Goal: Information Seeking & Learning: Check status

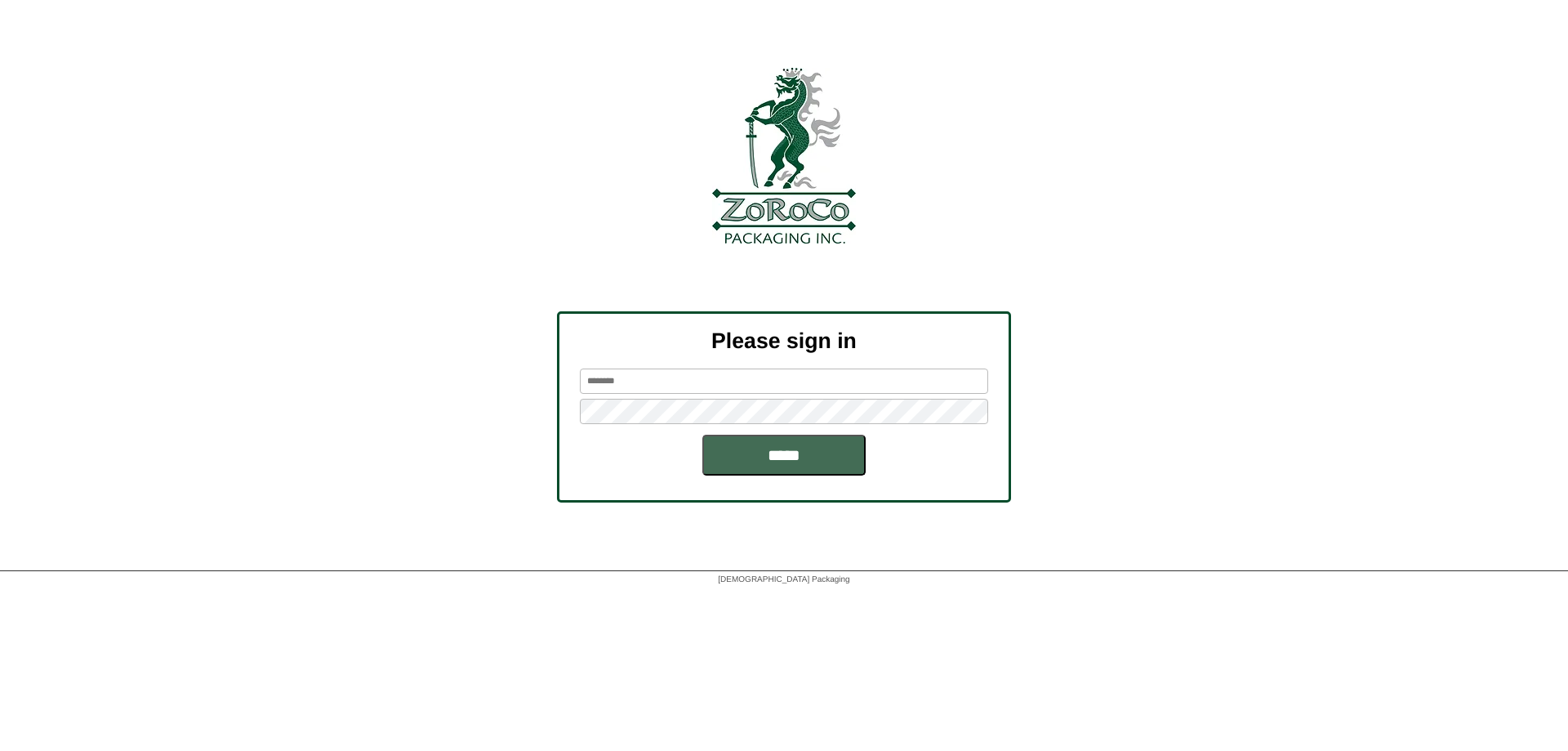
type input "********"
click at [756, 448] on input "*****" at bounding box center [784, 455] width 164 height 41
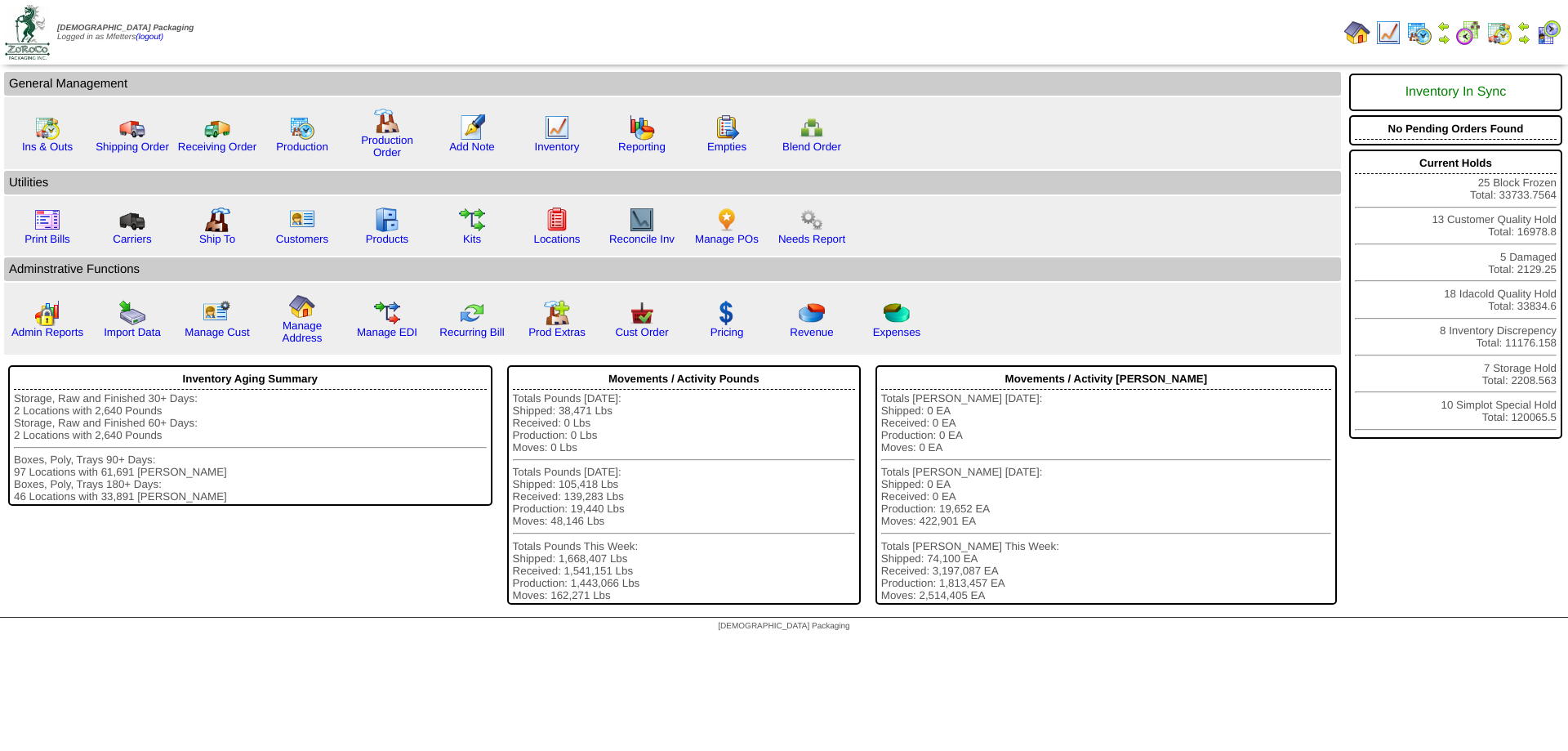
click at [1411, 31] on img at bounding box center [1420, 33] width 26 height 26
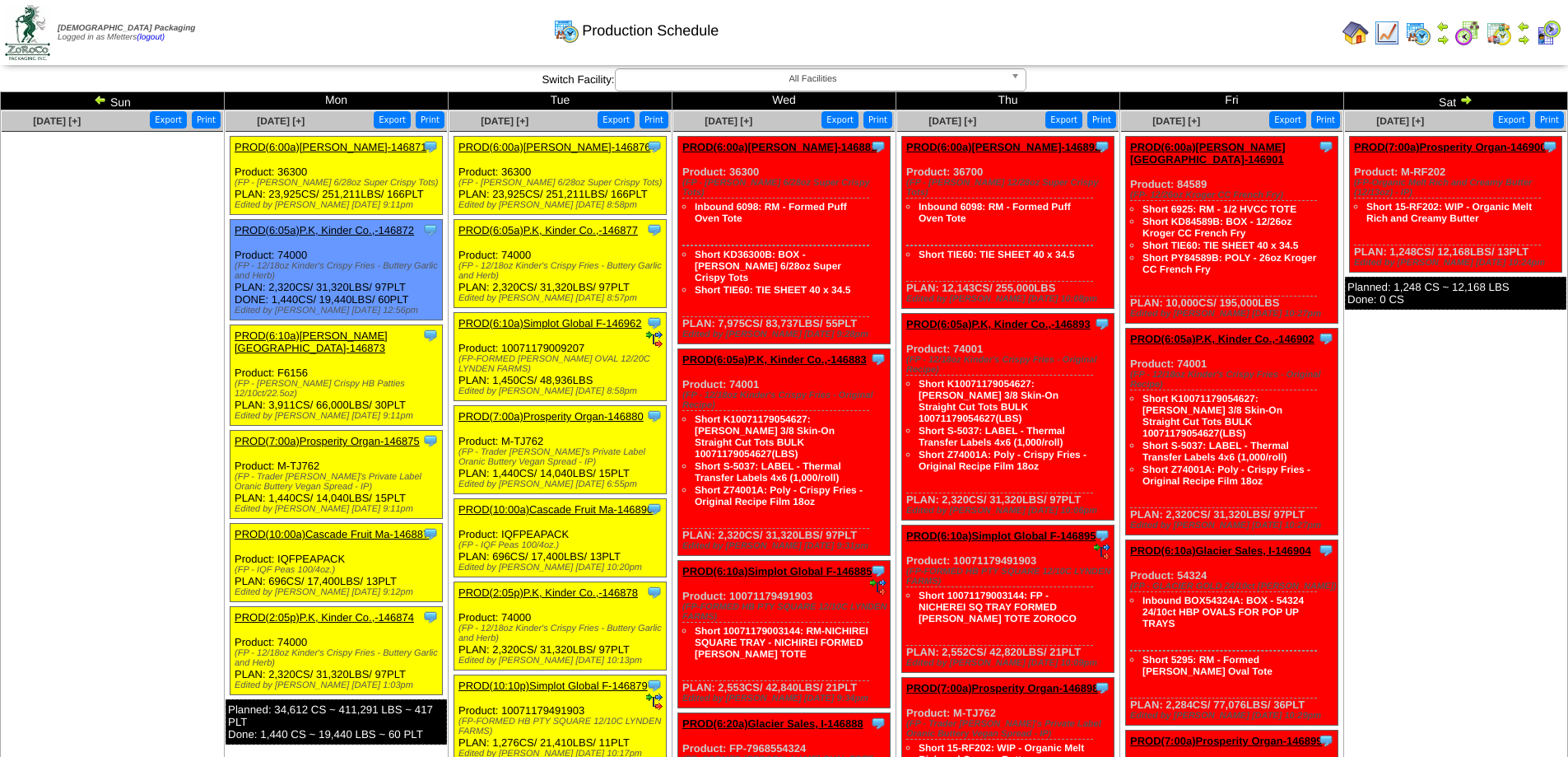
click at [98, 95] on img at bounding box center [100, 99] width 13 height 13
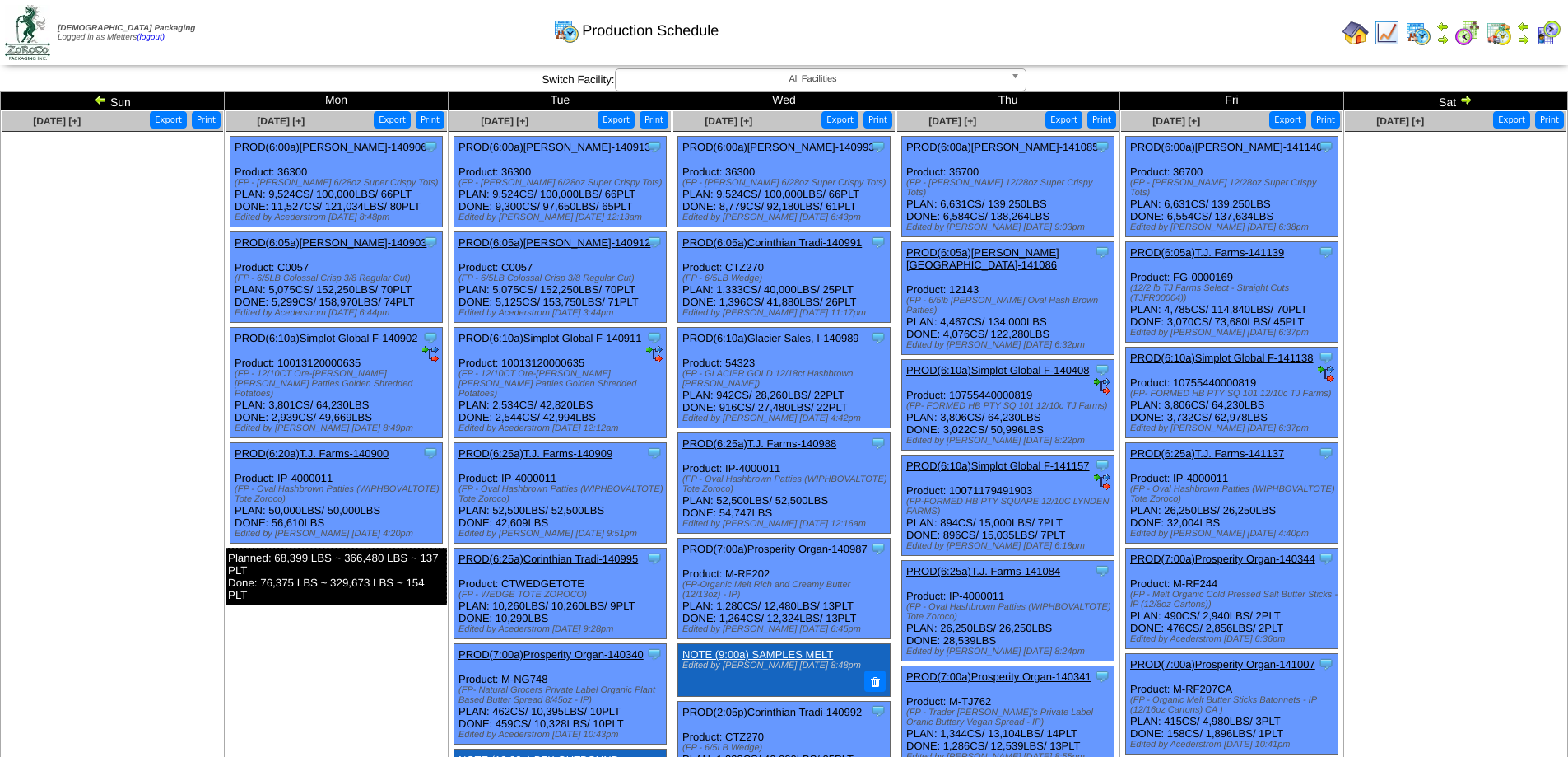
click at [524, 150] on link "PROD(6:00a)[PERSON_NAME]-140913" at bounding box center [554, 147] width 191 height 12
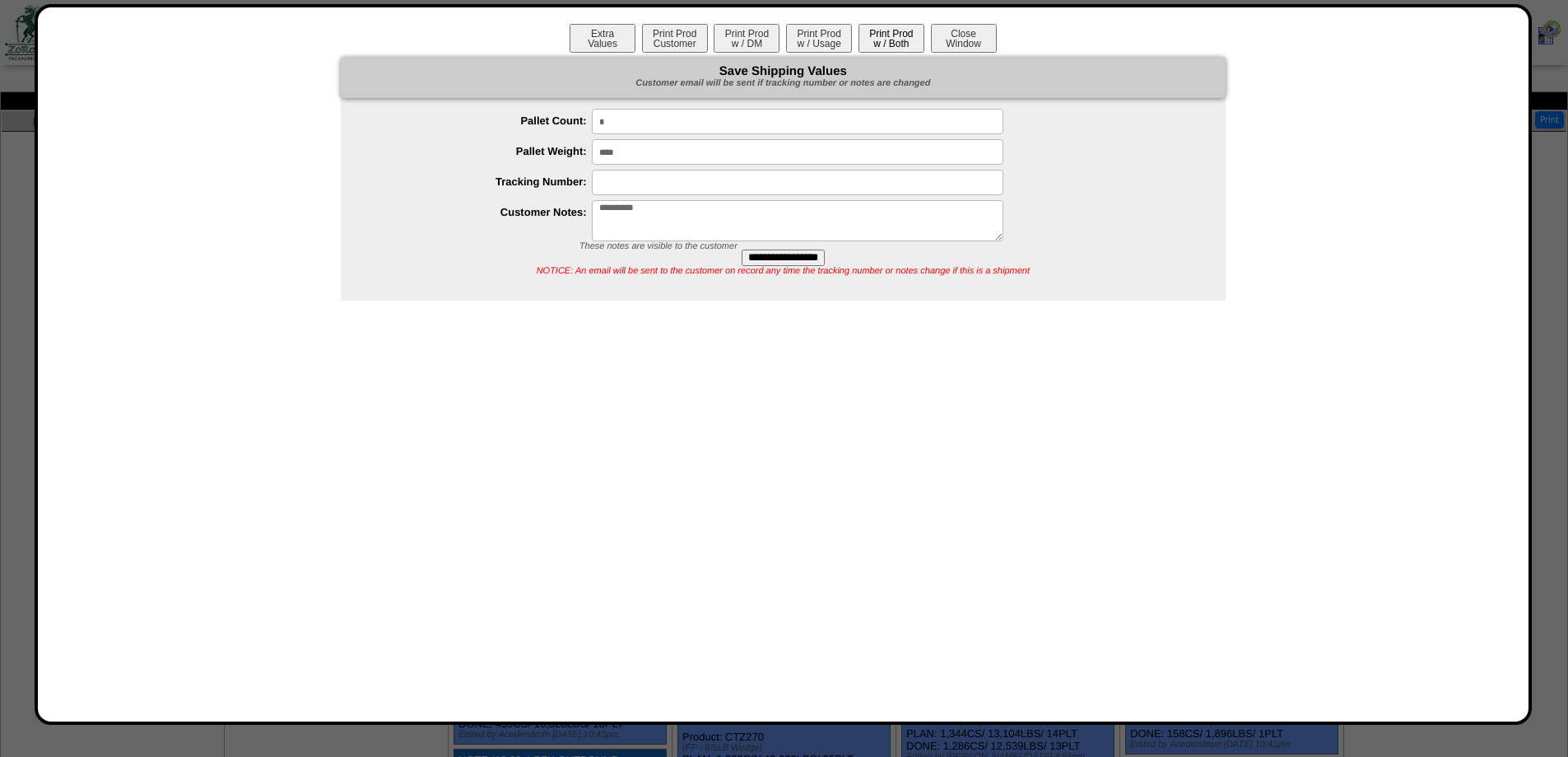
click at [896, 46] on button "Print Prod w / Both" at bounding box center [891, 38] width 65 height 29
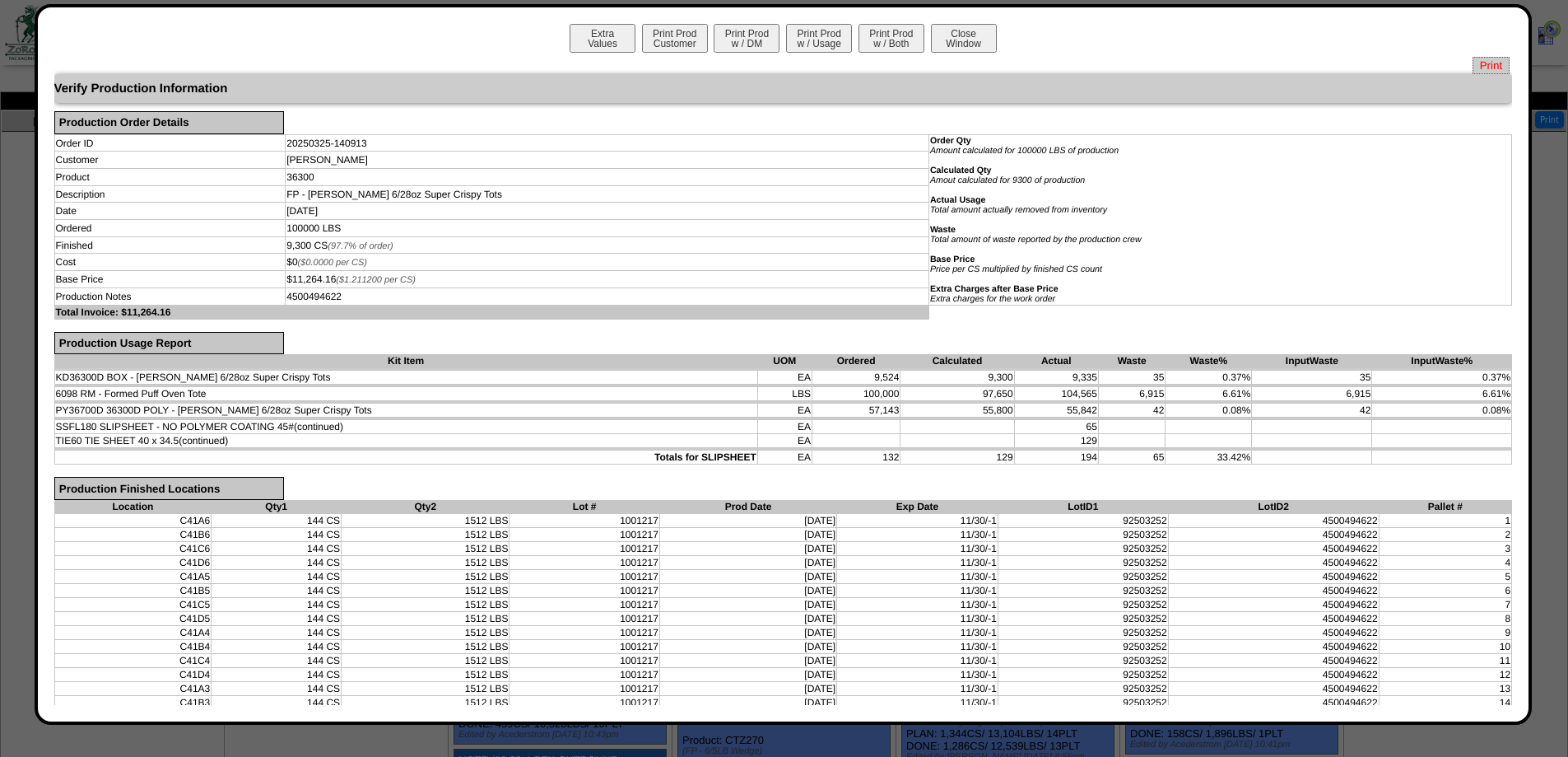
click at [1474, 64] on span "Print" at bounding box center [1491, 66] width 37 height 17
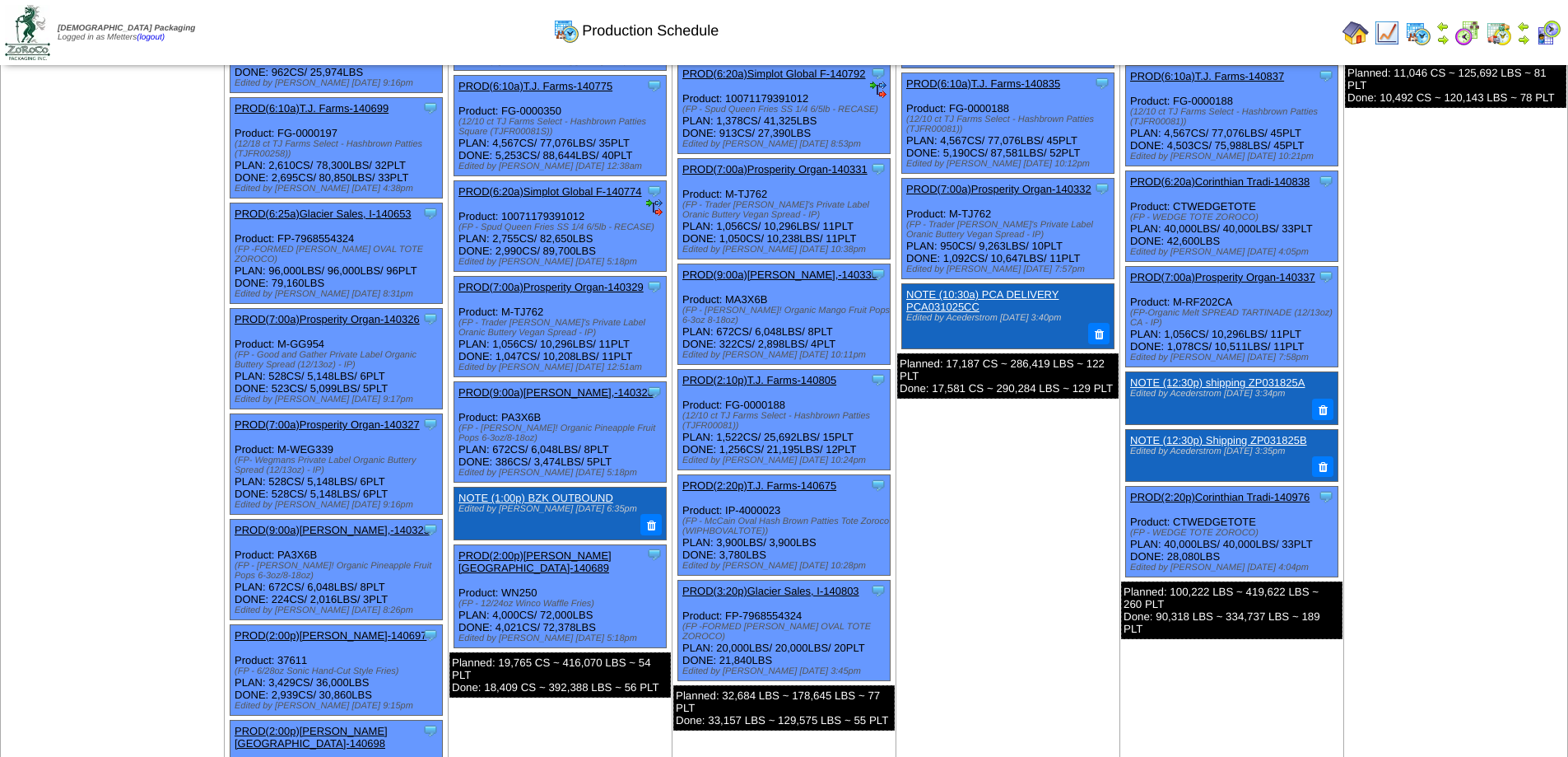
scroll to position [550, 0]
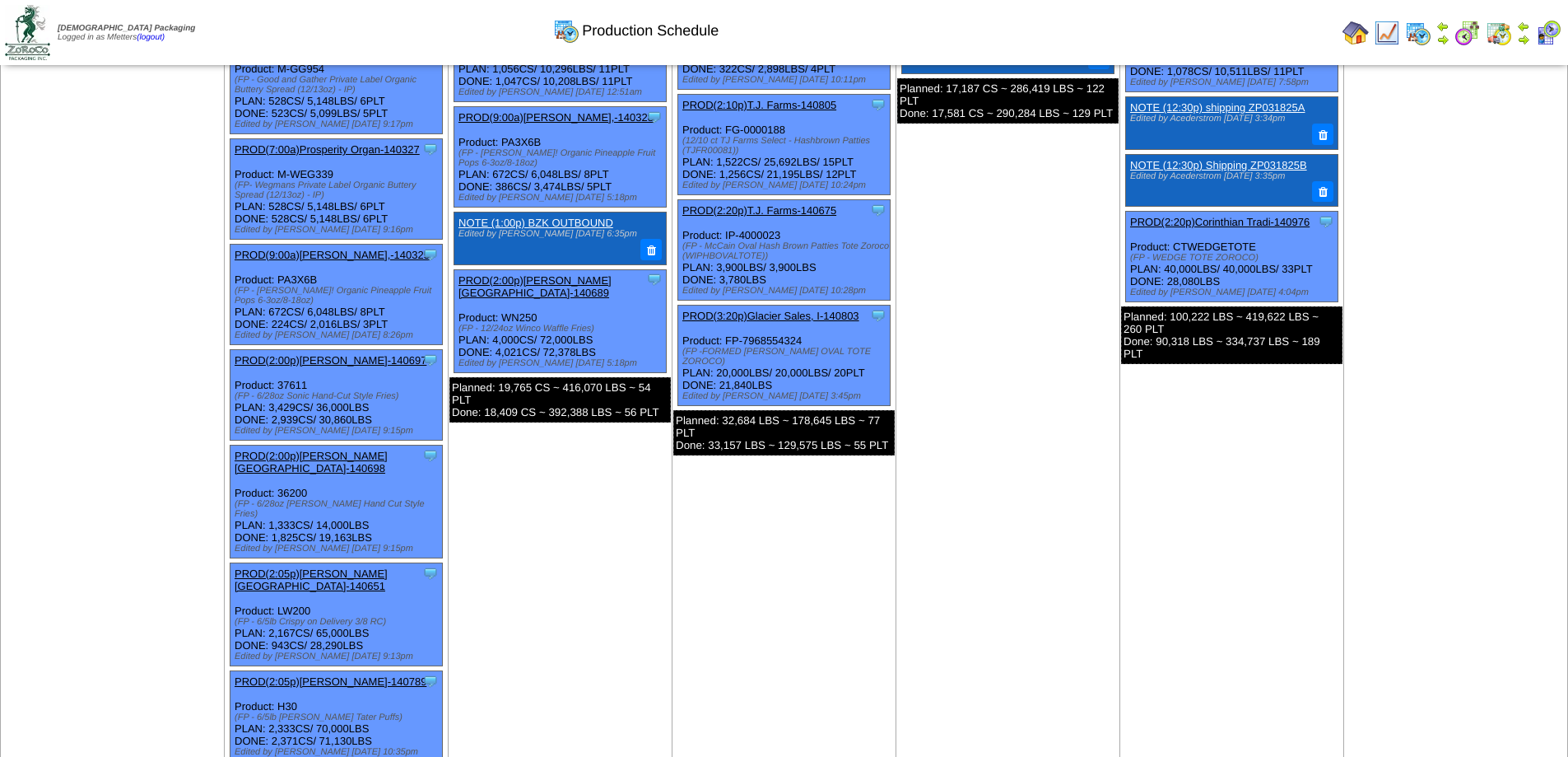
click at [364, 676] on link "PROD(2:05p)Lamb-Weston-140789" at bounding box center [330, 682] width 191 height 12
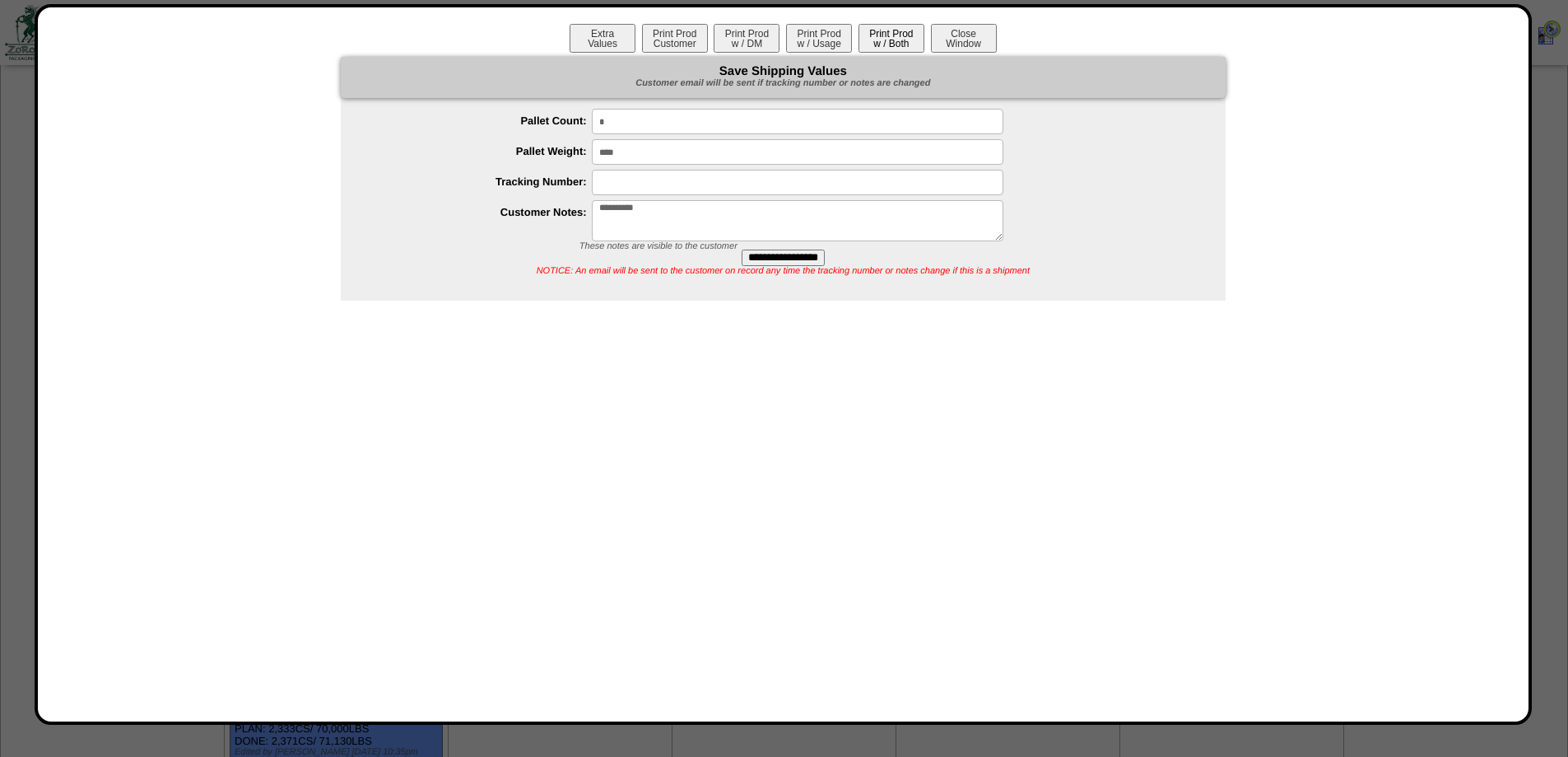
click at [900, 37] on button "Print Prod w / Both" at bounding box center [891, 38] width 65 height 29
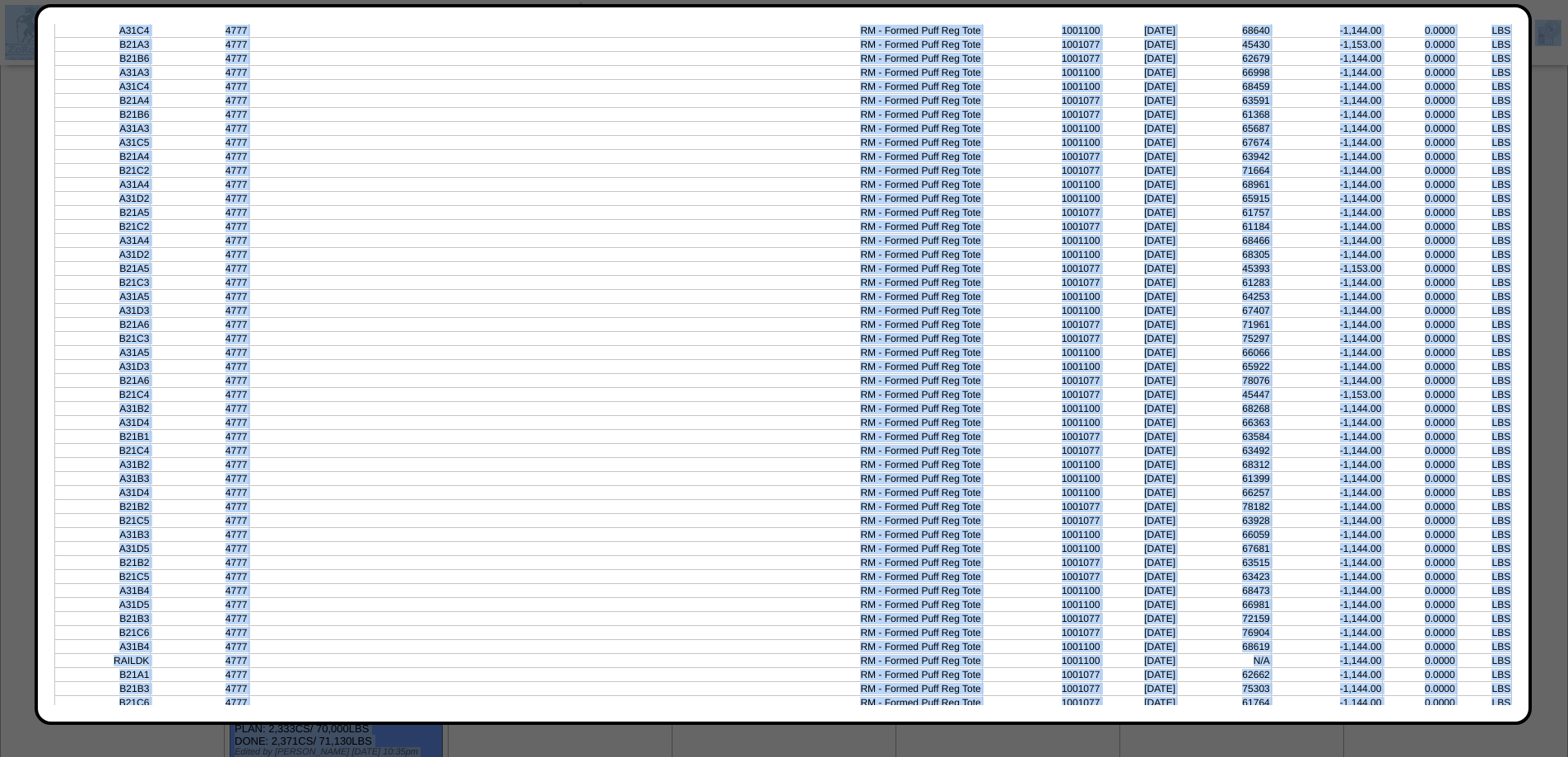
scroll to position [1444, 0]
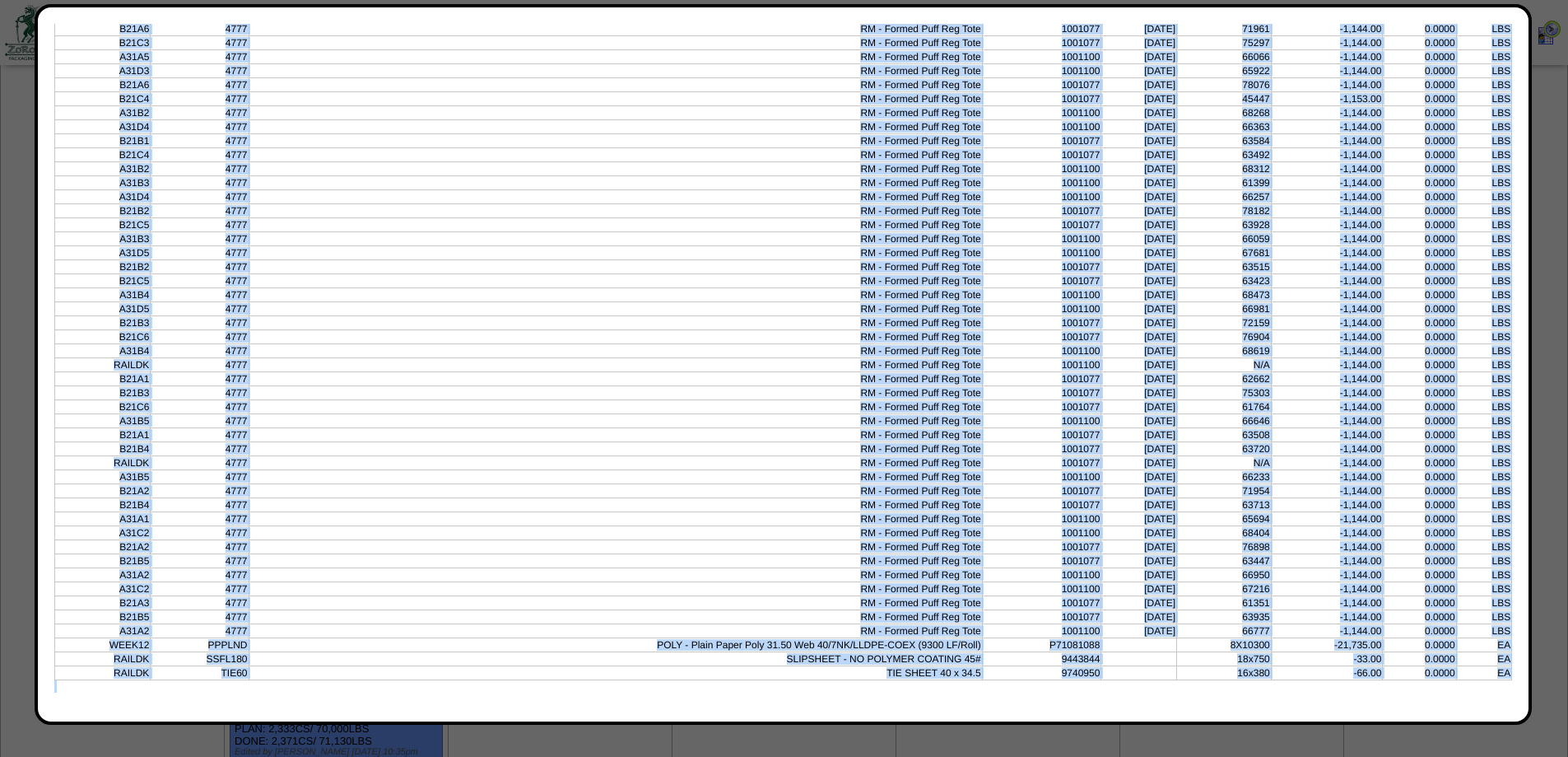
drag, startPoint x: 72, startPoint y: 585, endPoint x: 1485, endPoint y: 695, distance: 1417.3
copy form "Location Item Description Lot # LotID1 LotID2 Used Cost UOM WEEK12 KDH30H BOX -…"
click at [779, 298] on td "RM - Formed Puff Reg Tote" at bounding box center [615, 295] width 733 height 14
copy form "Location Item Description Lot # LotID1 LotID2 Used Cost UOM WEEK12 KDH30H BOX -…"
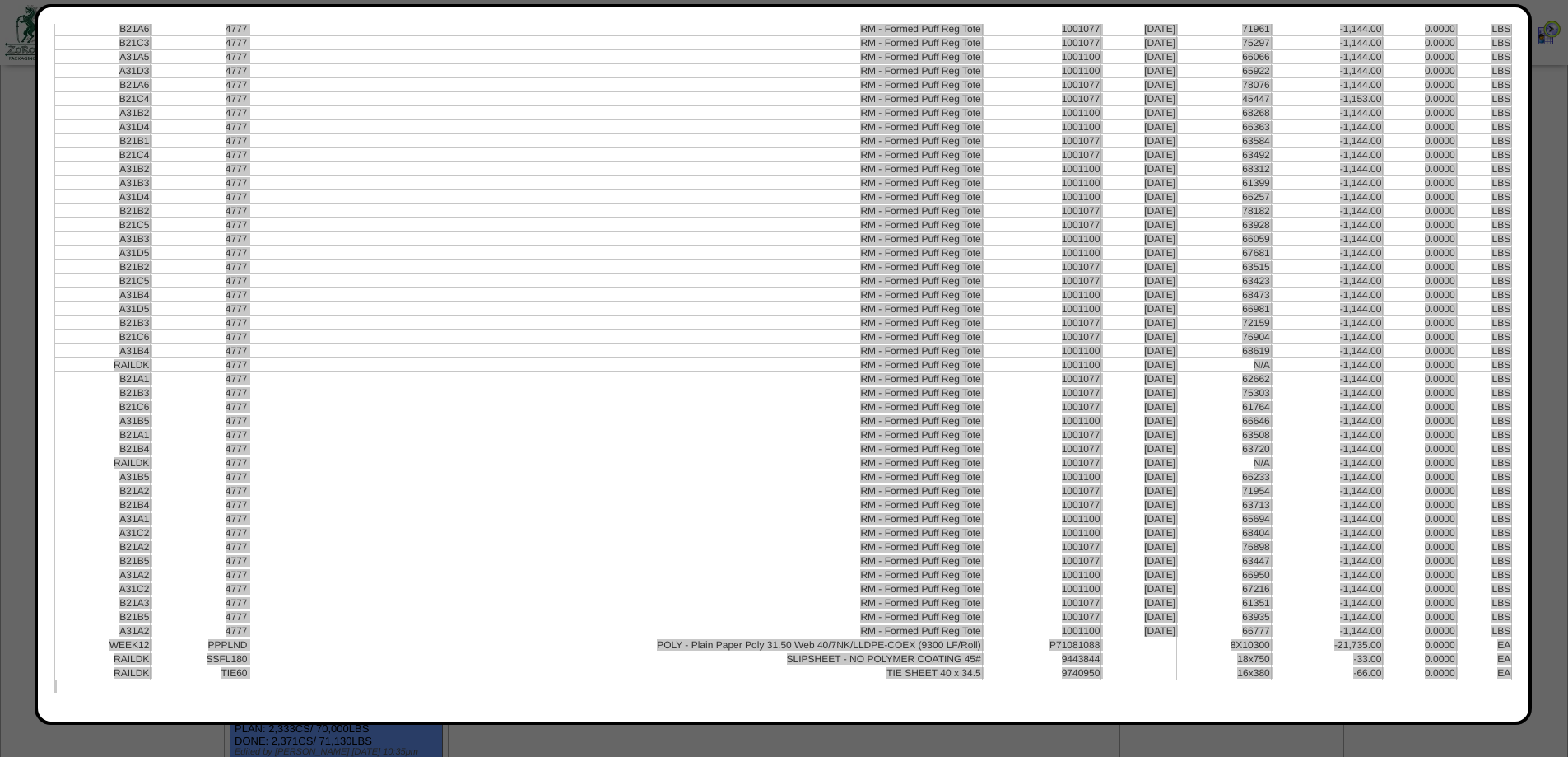
scroll to position [0, 0]
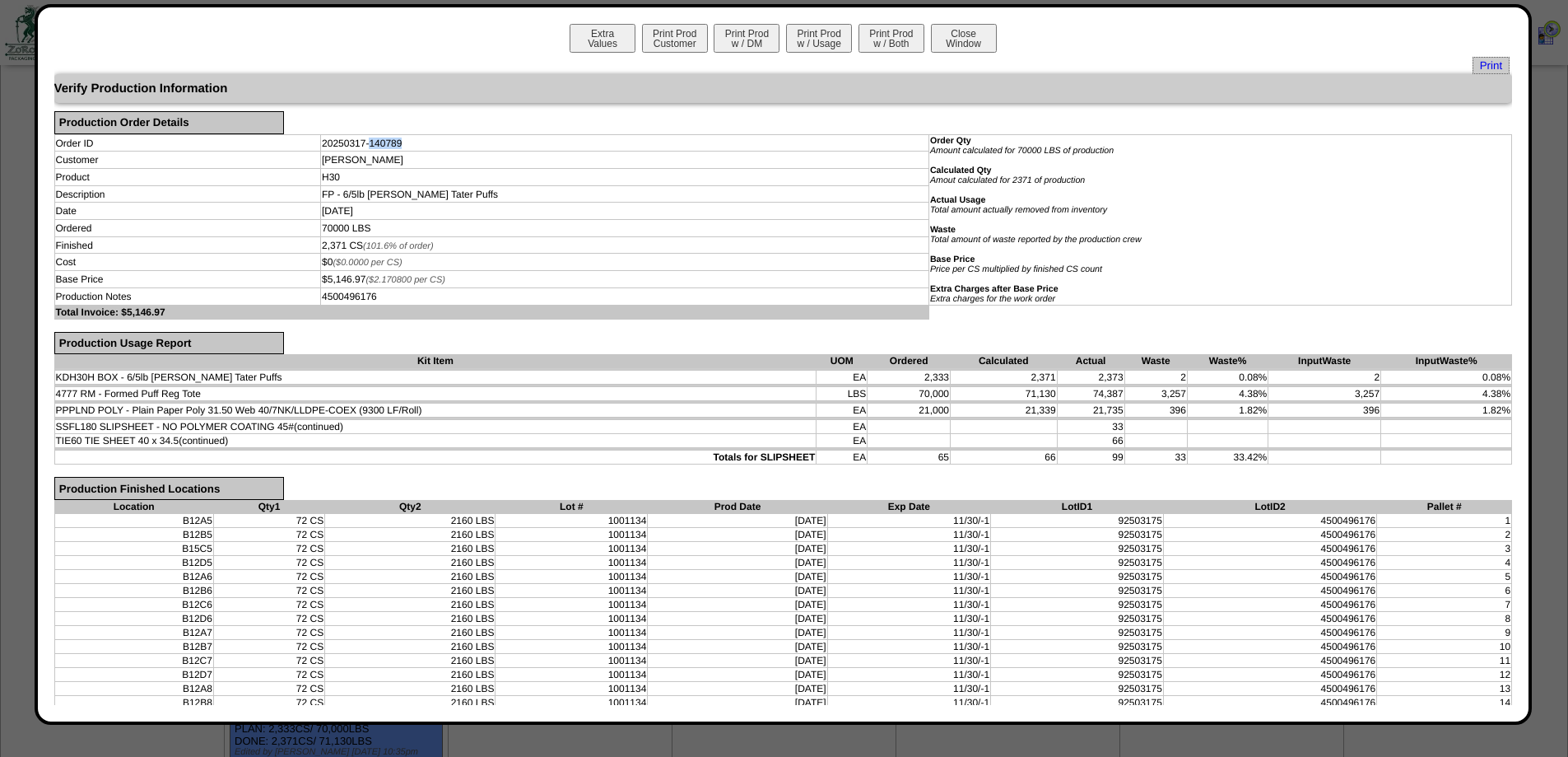
drag, startPoint x: 435, startPoint y: 142, endPoint x: 391, endPoint y: 142, distance: 44.0
click at [391, 142] on td "20250317-140789" at bounding box center [625, 143] width 608 height 17
copy td "140789"
click at [963, 32] on button "Close Window" at bounding box center [964, 38] width 65 height 29
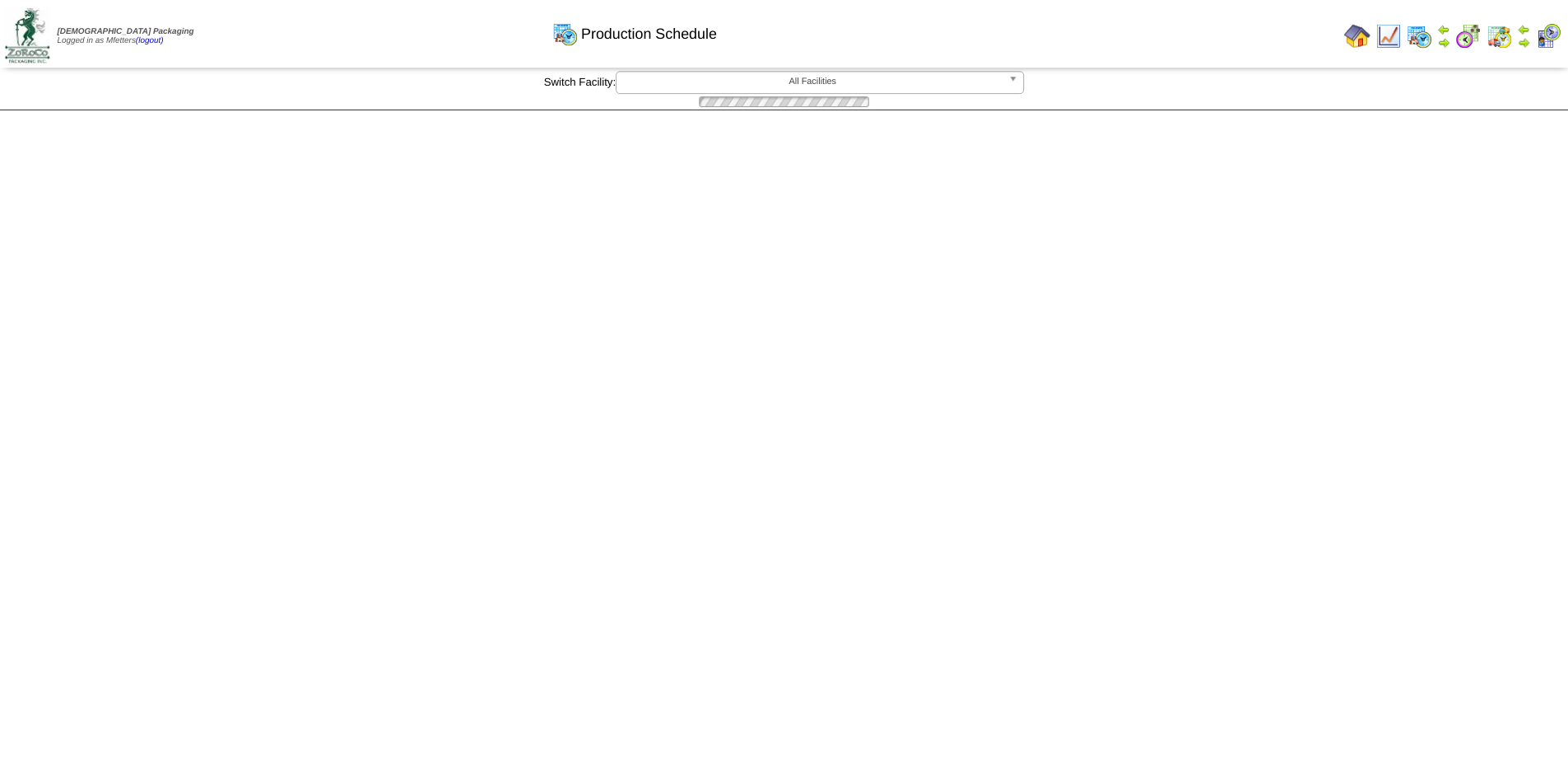
scroll to position [550, 0]
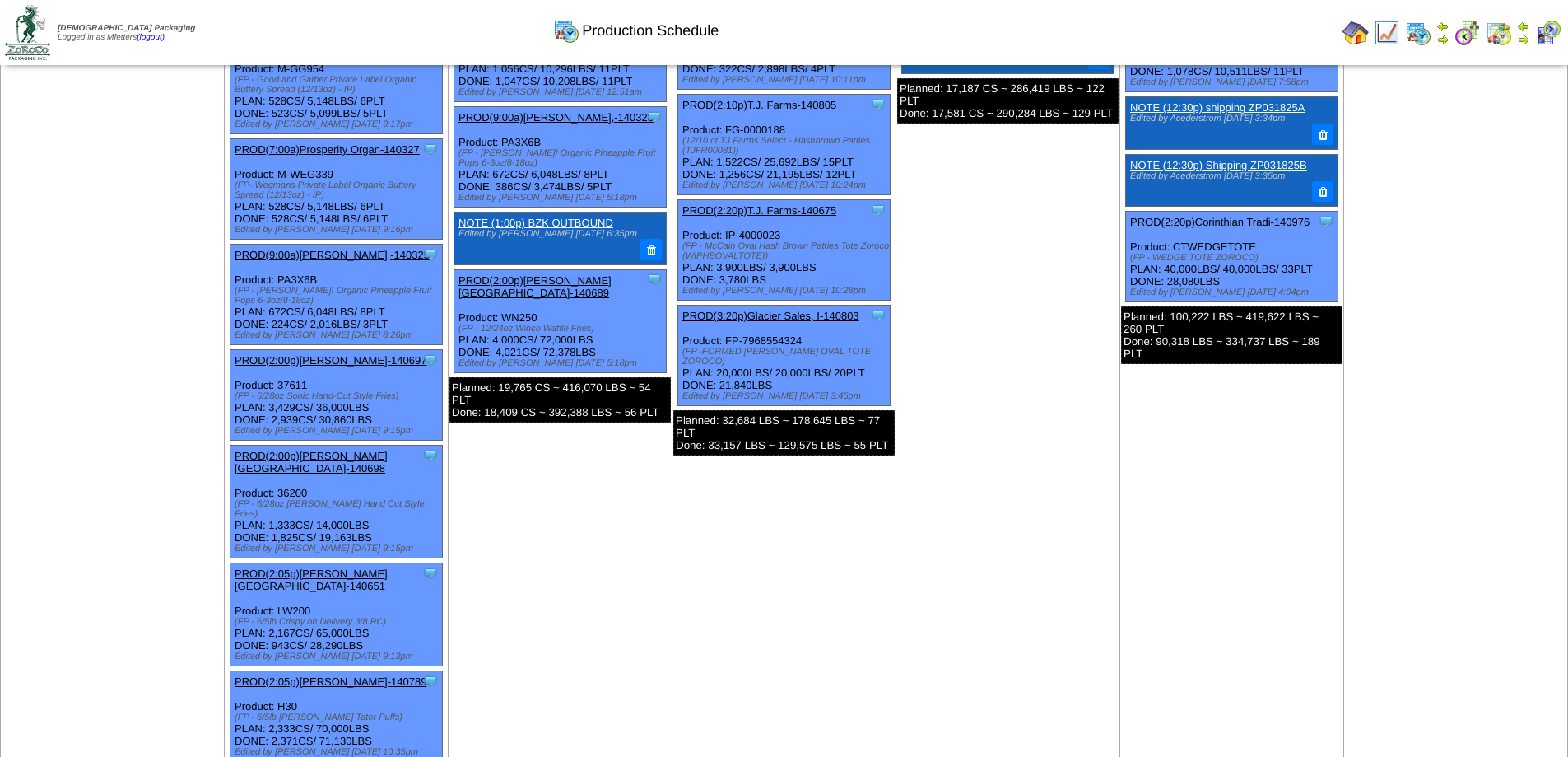
click at [1353, 36] on img at bounding box center [1356, 33] width 27 height 27
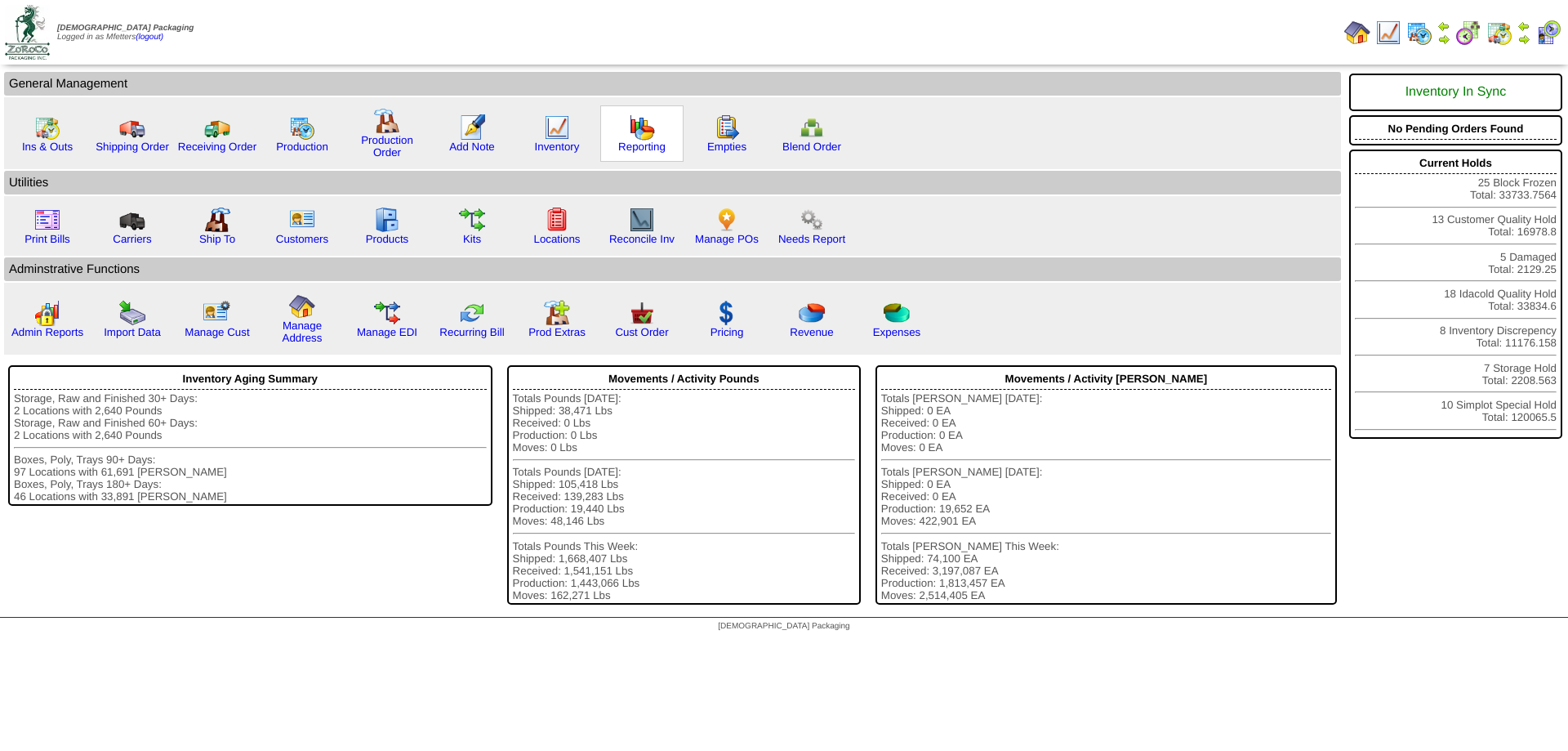
click at [626, 127] on div "Reporting" at bounding box center [641, 133] width 83 height 57
click at [633, 127] on img at bounding box center [642, 127] width 26 height 26
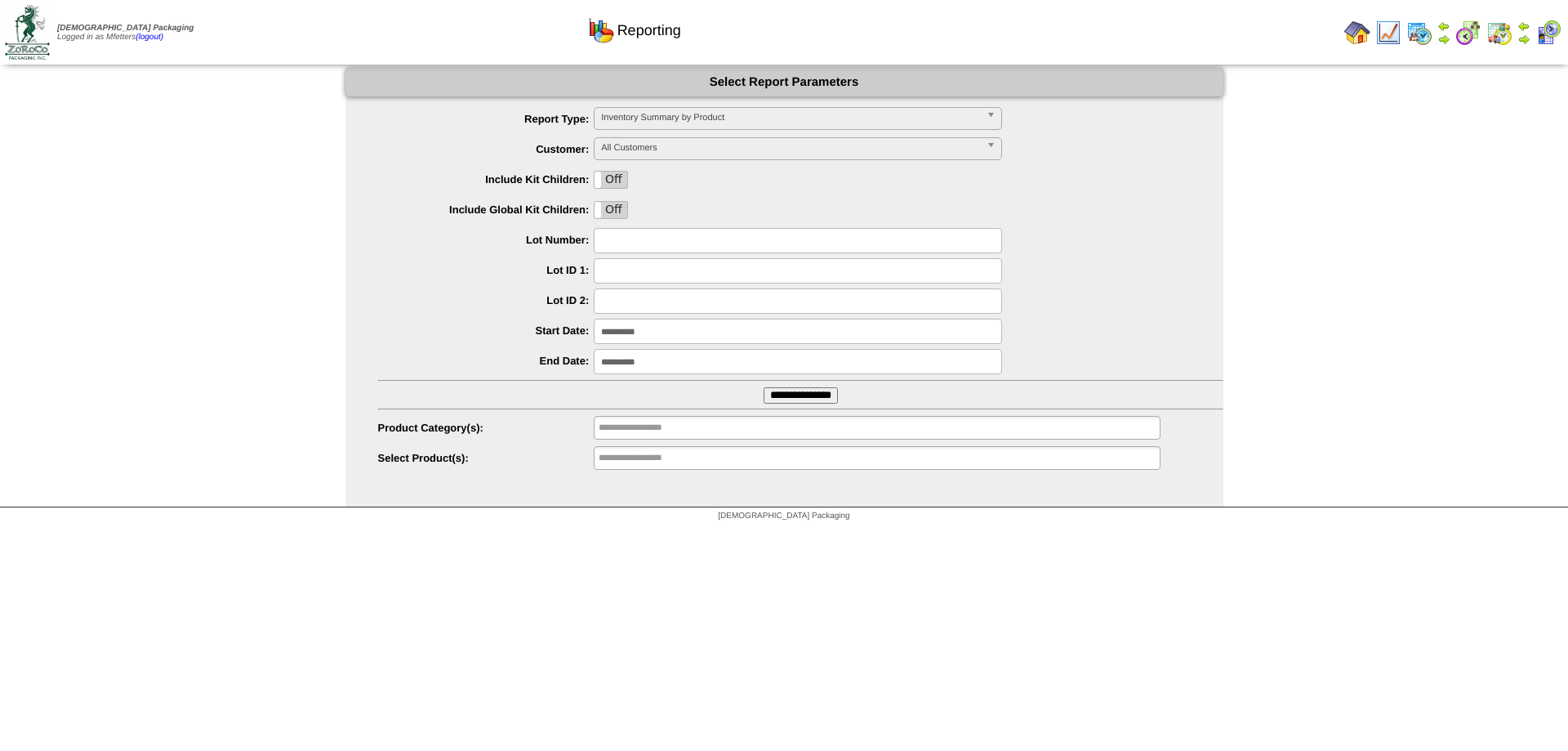
click at [616, 322] on input "**********" at bounding box center [798, 331] width 409 height 25
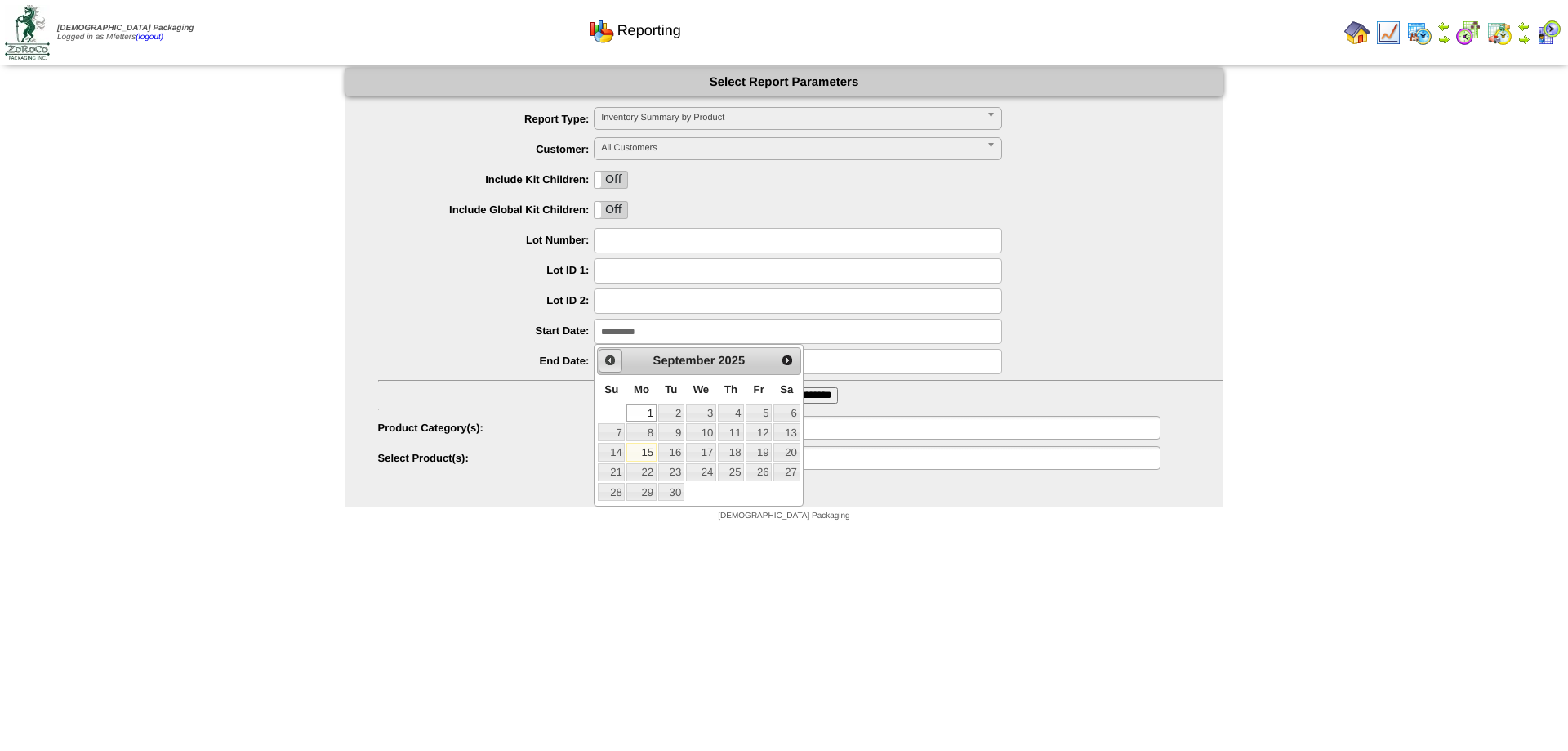
click at [608, 364] on span "Prev" at bounding box center [610, 360] width 13 height 13
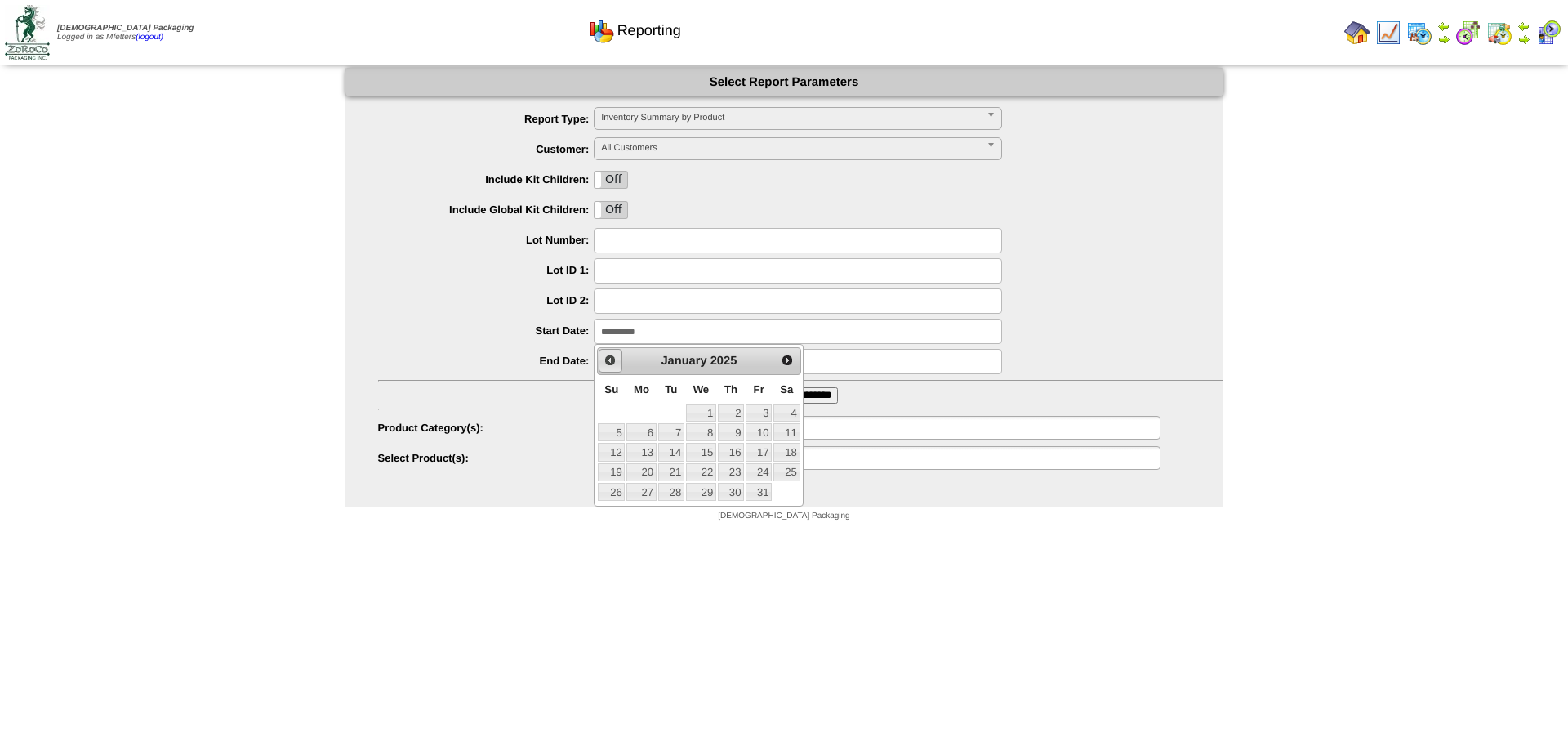
click at [608, 364] on span "Prev" at bounding box center [610, 360] width 13 height 13
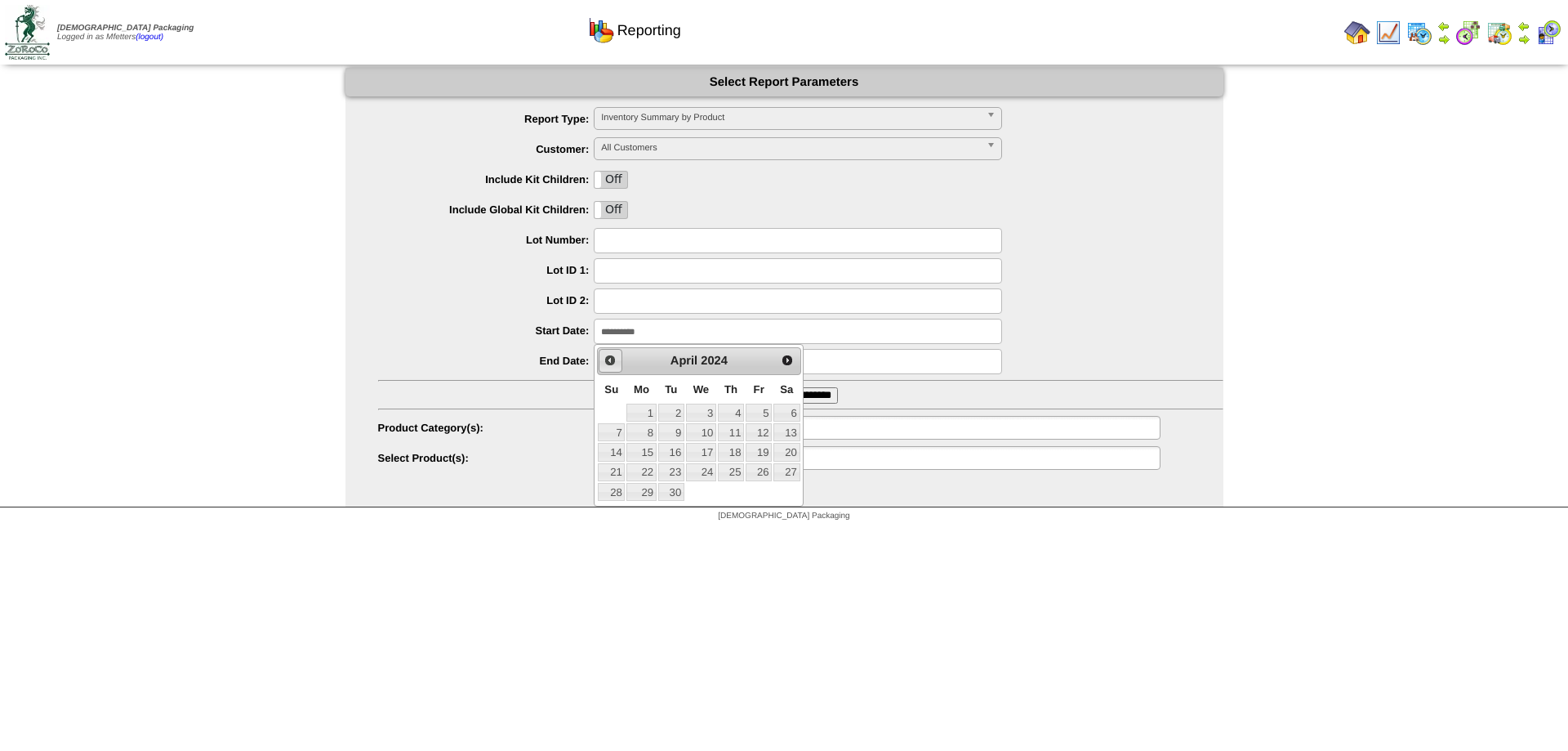
click at [608, 364] on span "Prev" at bounding box center [610, 360] width 13 height 13
click at [761, 408] on link "1" at bounding box center [759, 413] width 26 height 18
type input "**********"
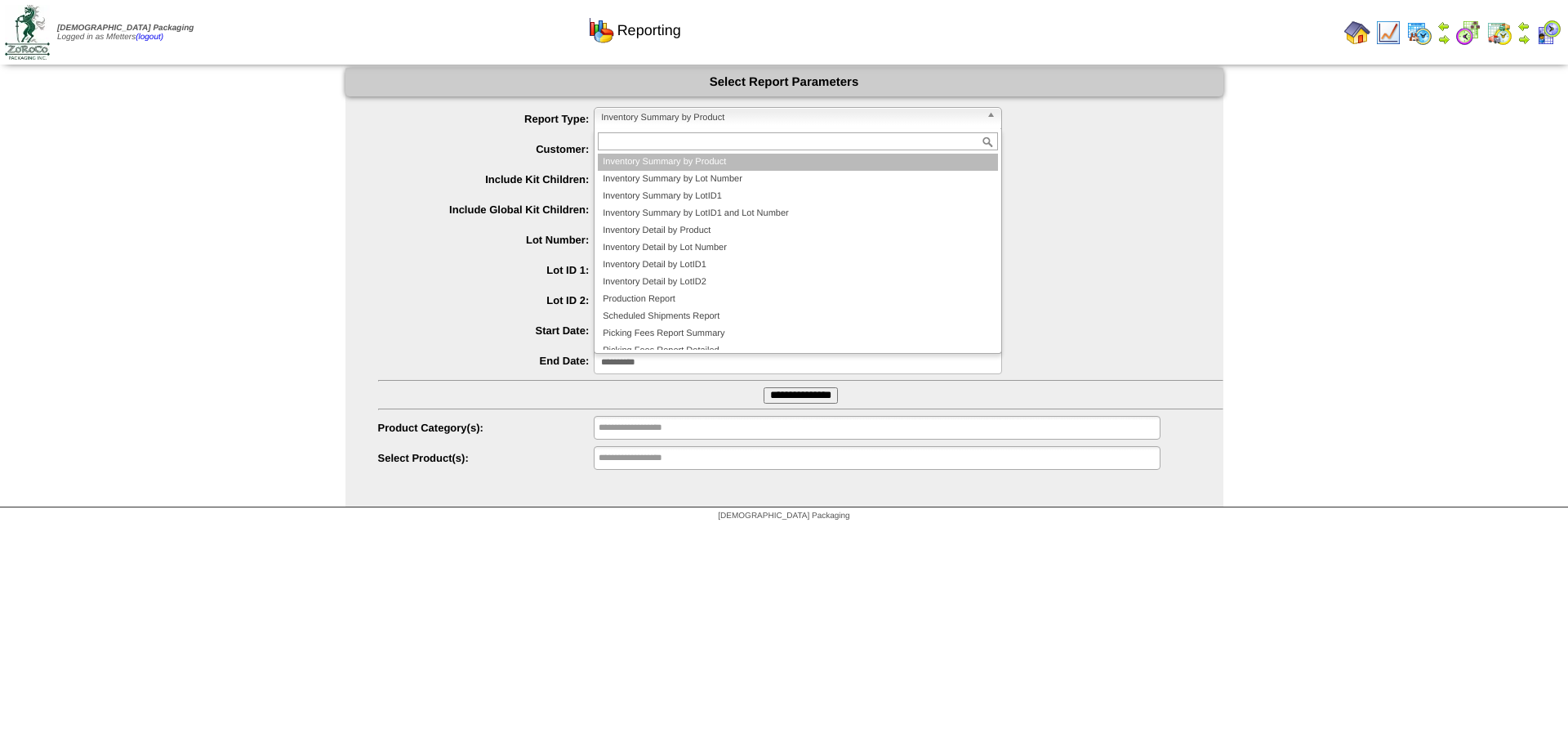
click at [687, 118] on span "Inventory Summary by Product" at bounding box center [790, 118] width 379 height 20
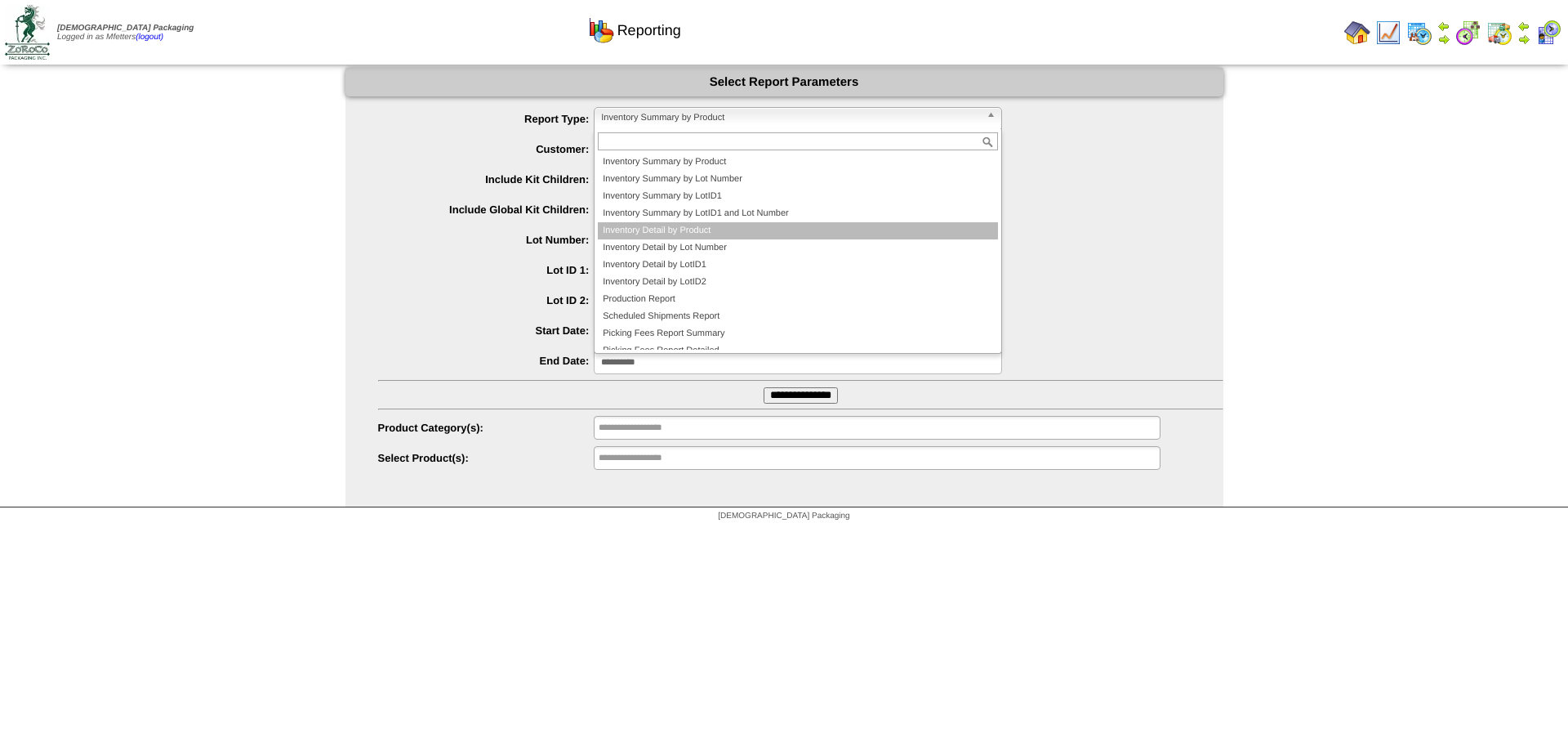
click at [681, 236] on li "Inventory Detail by Product" at bounding box center [798, 230] width 400 height 17
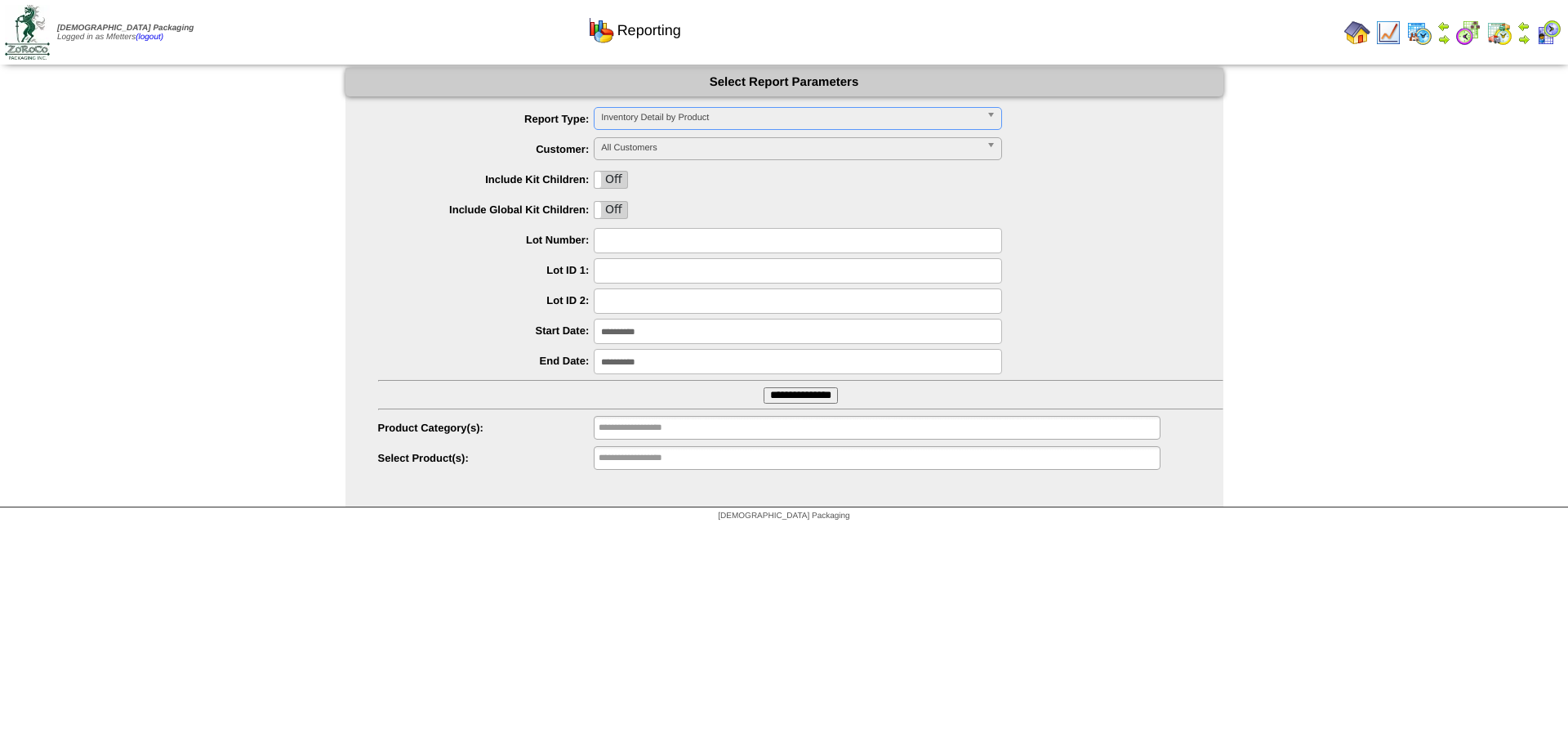
click at [710, 122] on span "Inventory Detail by Product" at bounding box center [790, 118] width 379 height 20
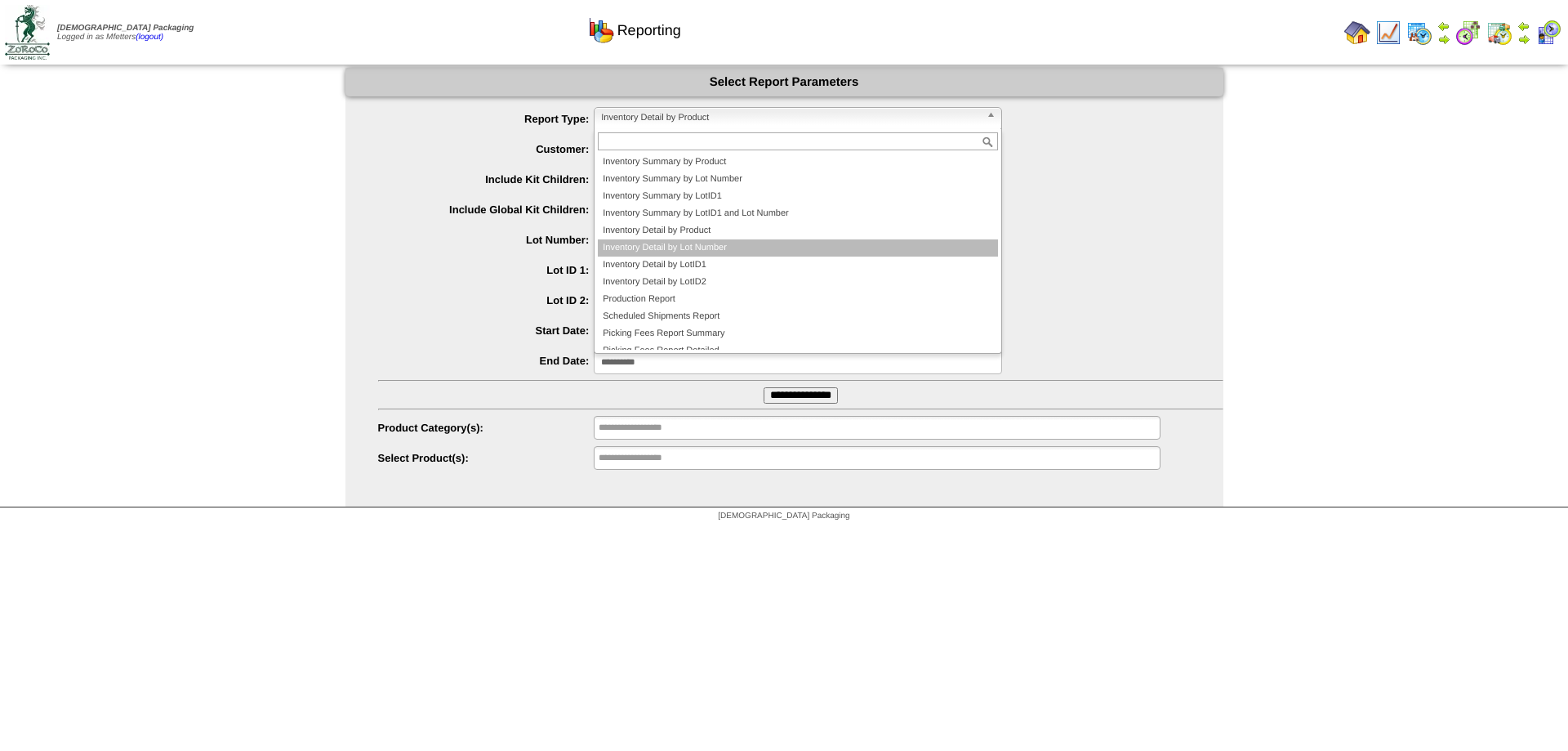
click at [714, 251] on li "Inventory Detail by Lot Number" at bounding box center [798, 248] width 400 height 17
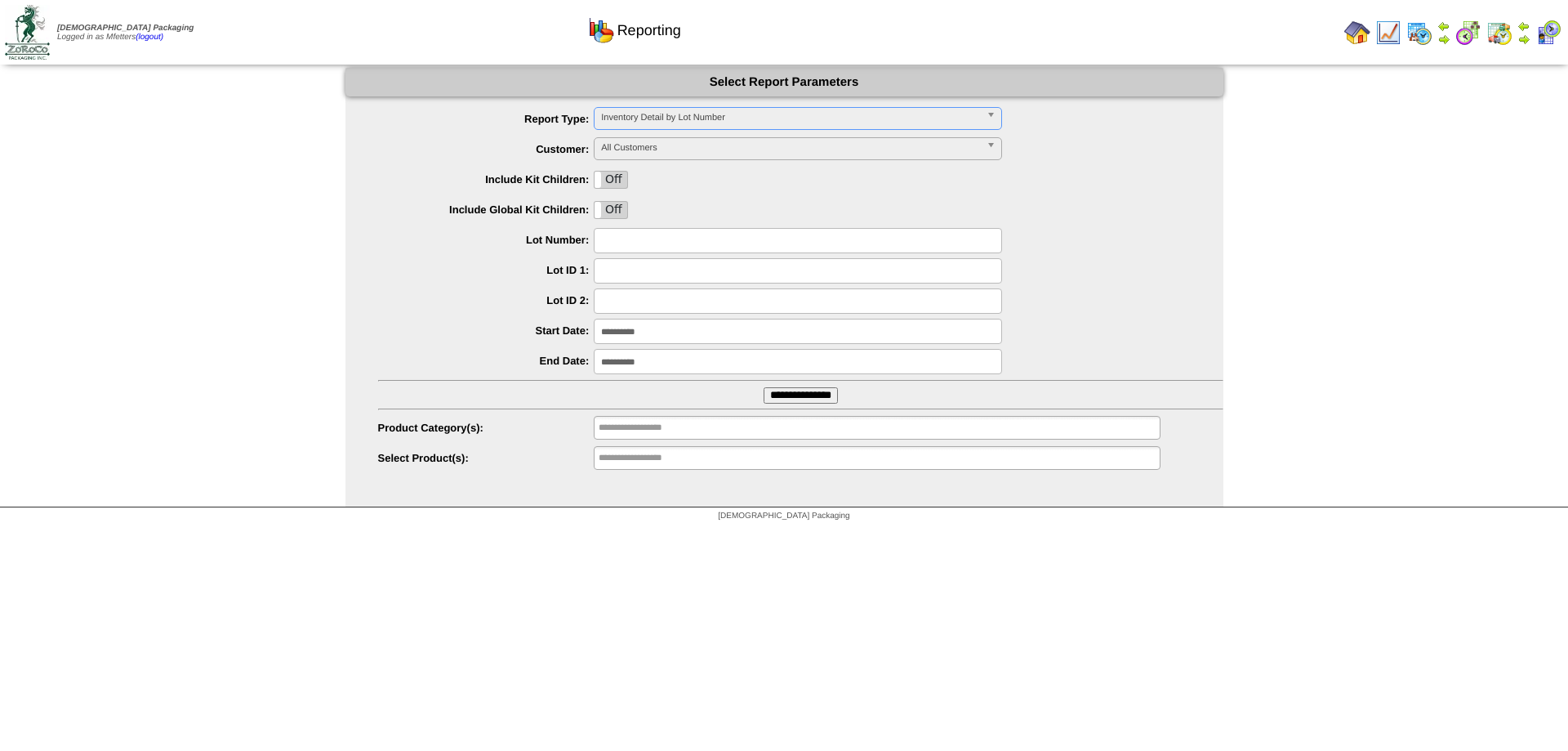
click at [622, 230] on input "text" at bounding box center [798, 240] width 409 height 25
paste input "******"
type input "******"
drag, startPoint x: 645, startPoint y: 245, endPoint x: 489, endPoint y: 250, distance: 156.1
click at [490, 250] on div "******" at bounding box center [801, 240] width 845 height 25
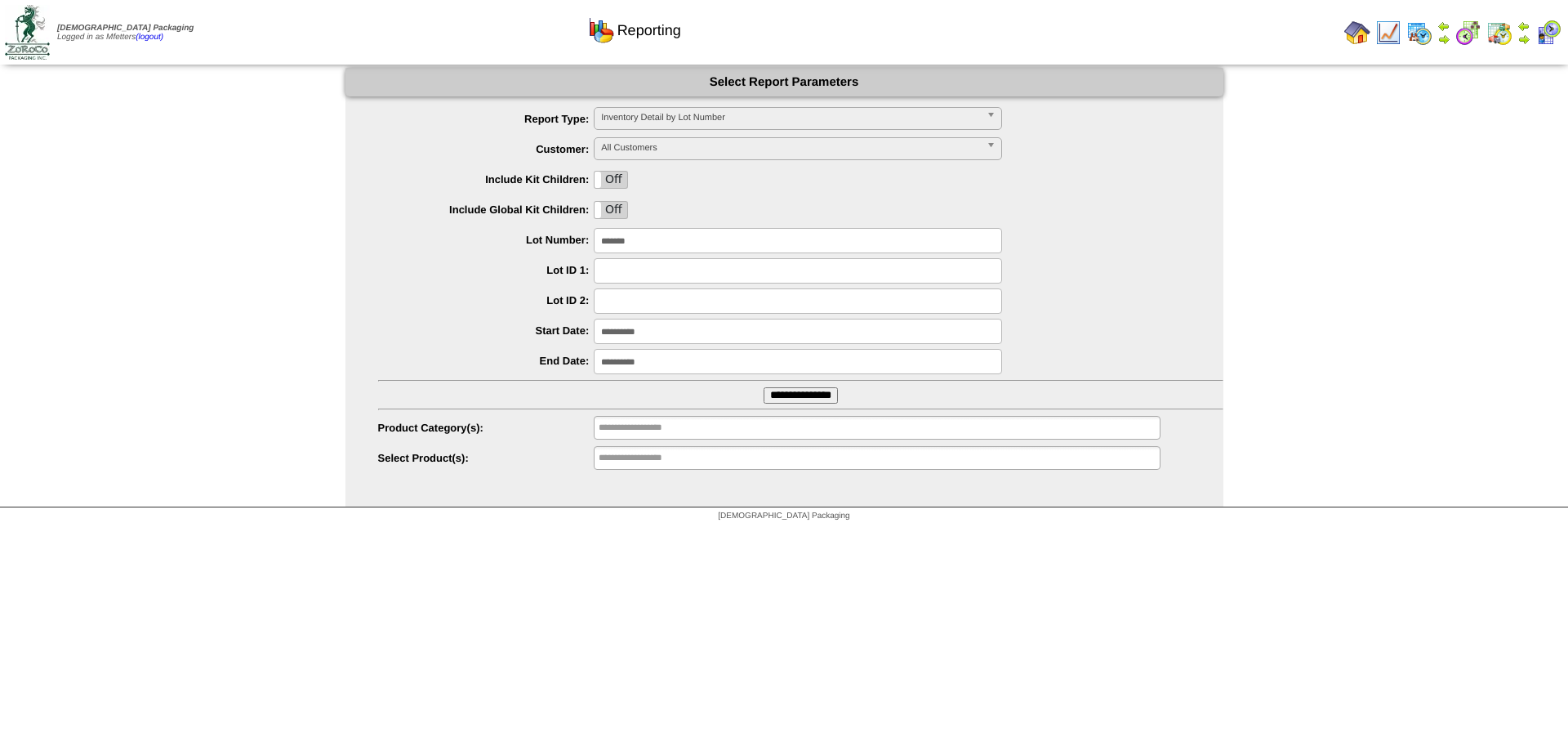
type input "*******"
click at [764, 387] on input "**********" at bounding box center [801, 396] width 74 height 16
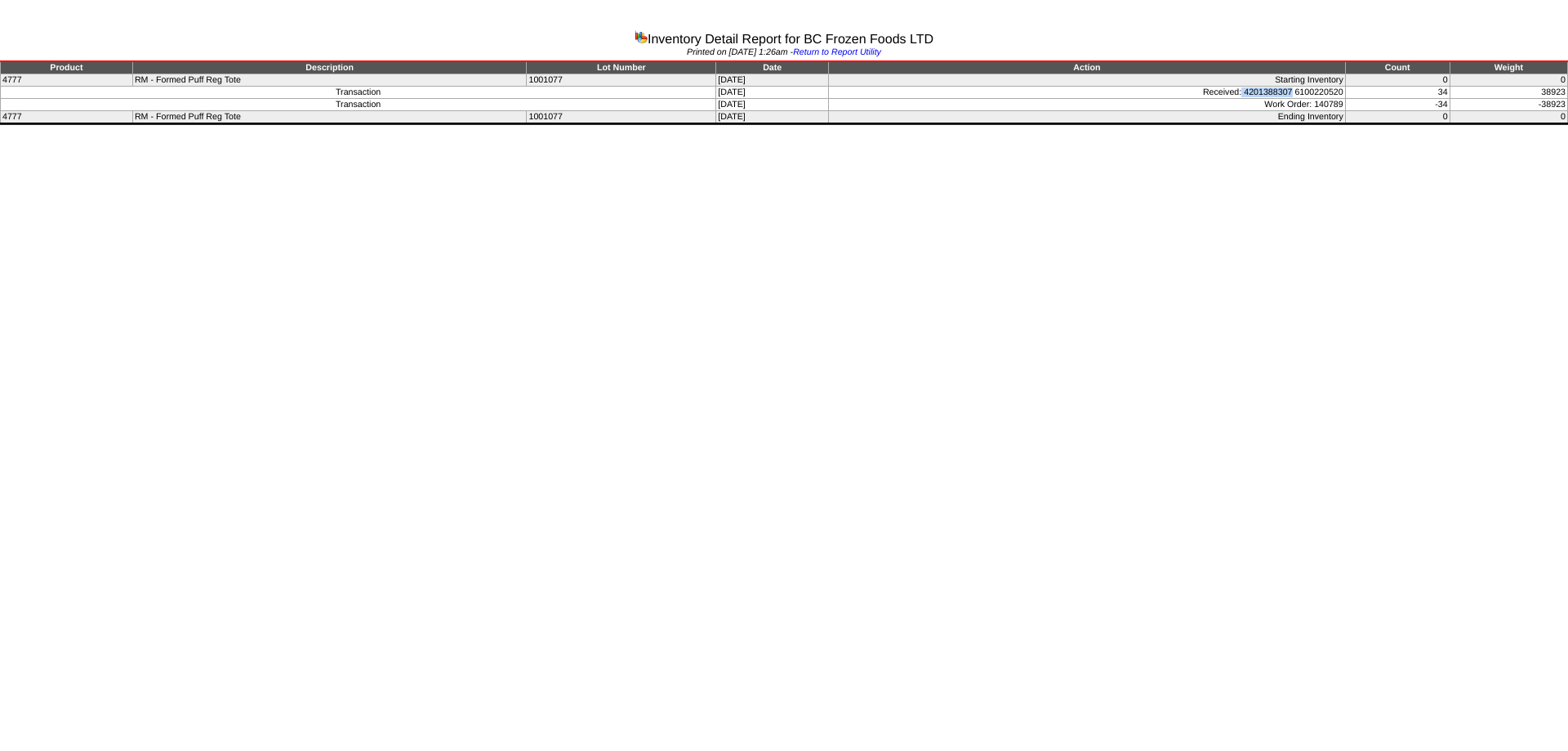
drag, startPoint x: 1246, startPoint y: 91, endPoint x: 1296, endPoint y: 90, distance: 50.0
click at [1296, 90] on td "Received: 4201388307 6100220520" at bounding box center [1087, 92] width 517 height 12
copy td "4201388307"
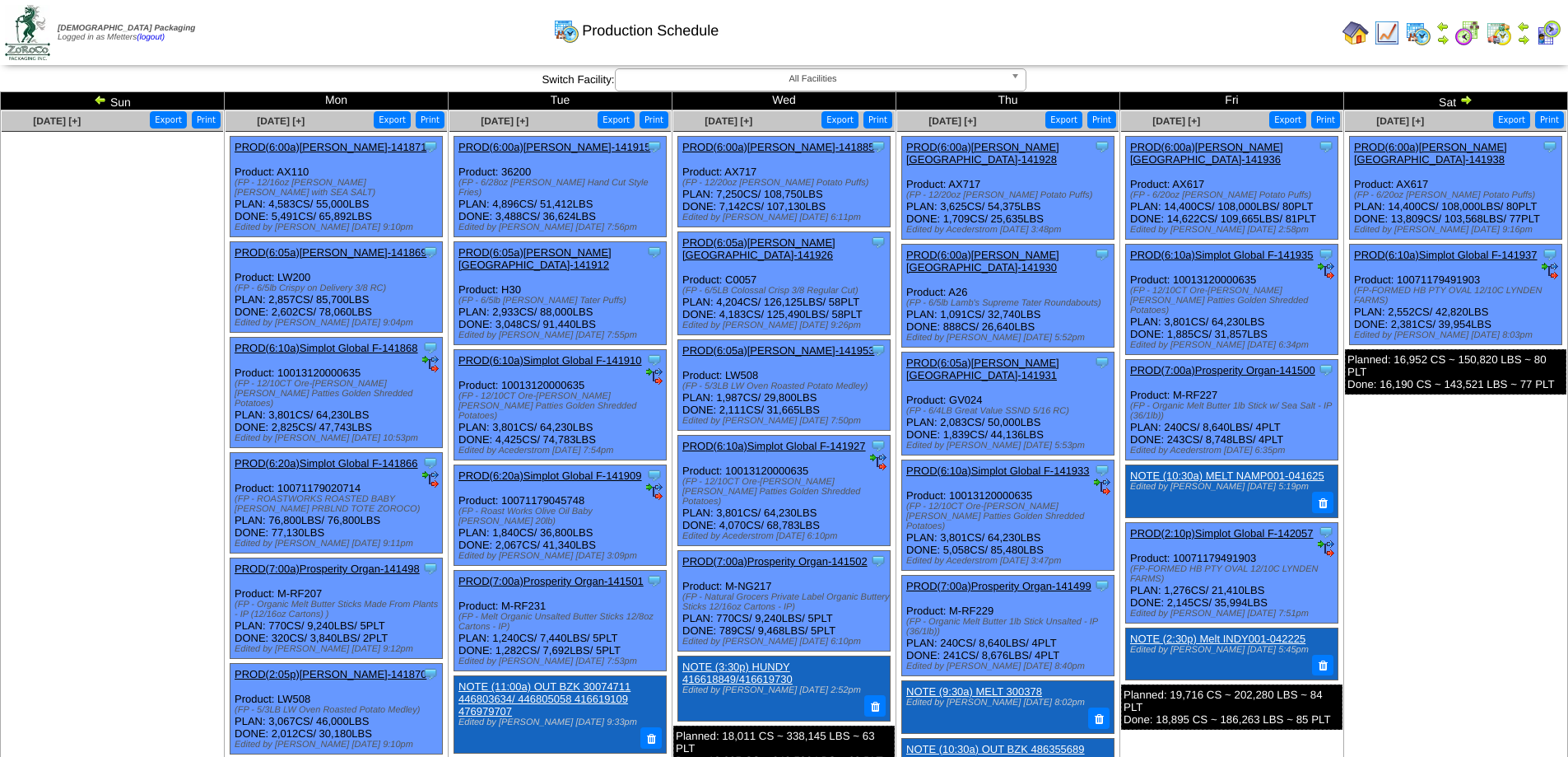
click at [504, 246] on link "PROD(6:05a)[PERSON_NAME][GEOGRAPHIC_DATA]-141912" at bounding box center [535, 259] width 153 height 25
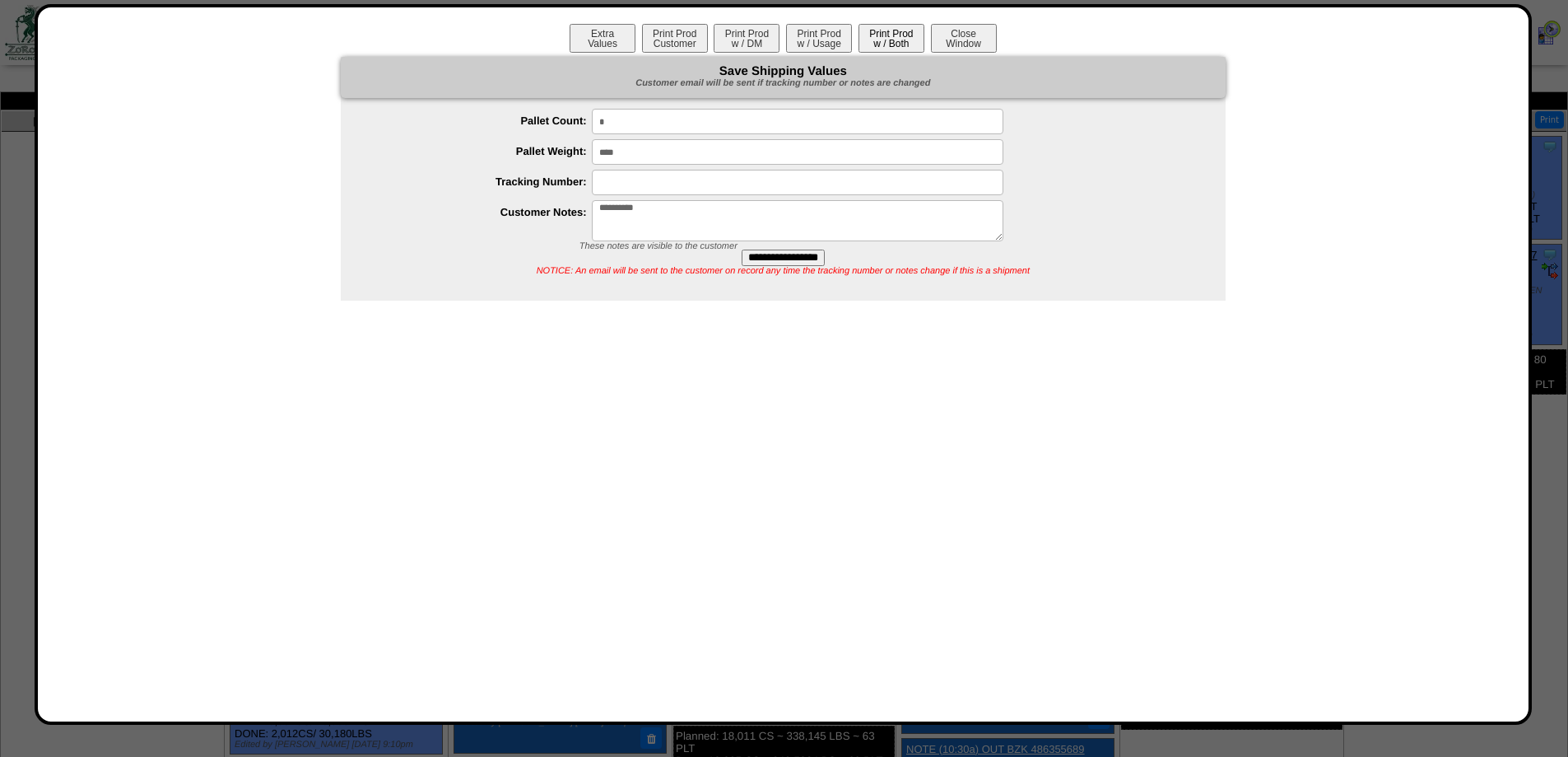
click at [888, 46] on button "Print Prod w / Both" at bounding box center [891, 38] width 65 height 29
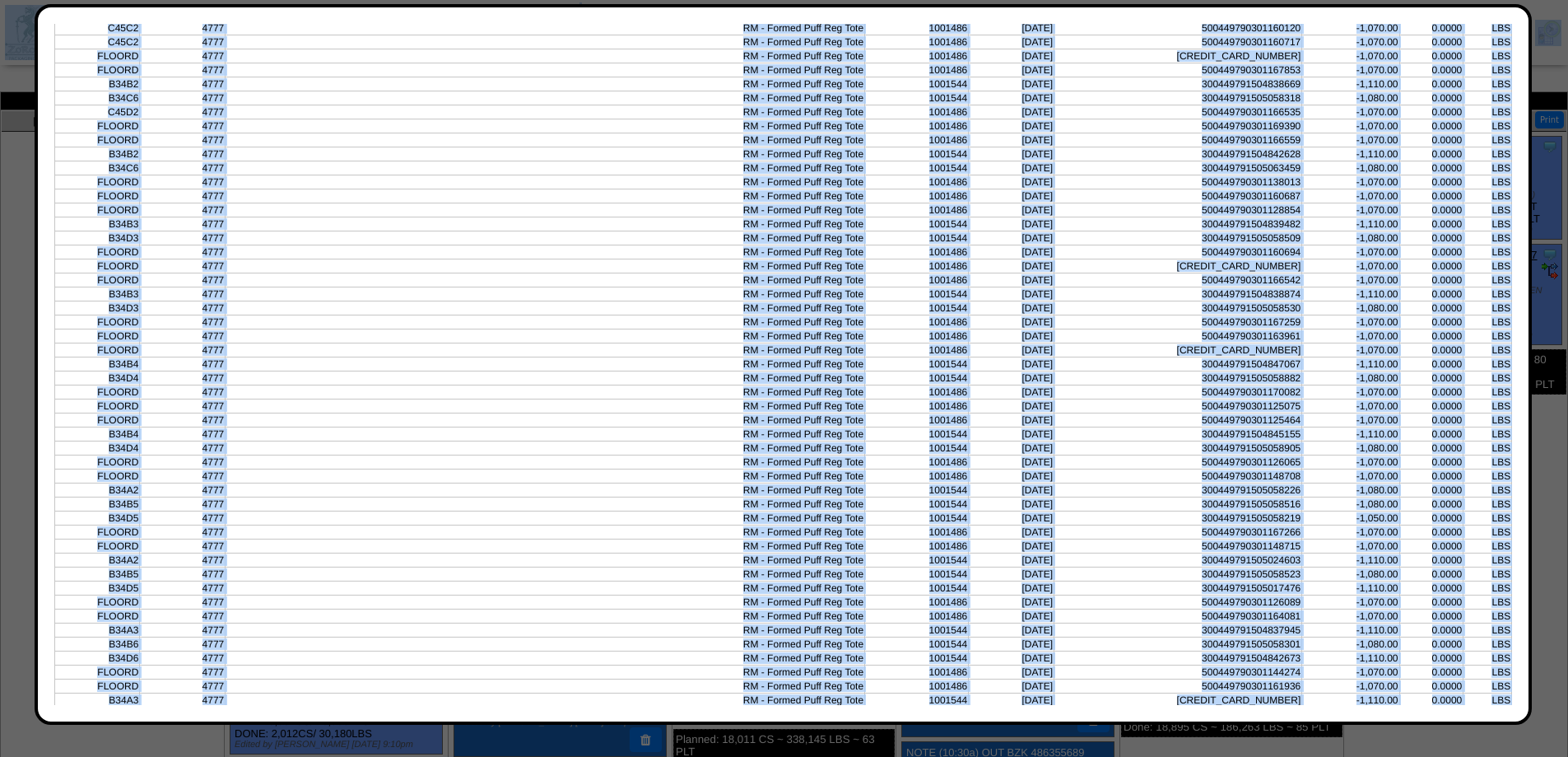
scroll to position [1879, 0]
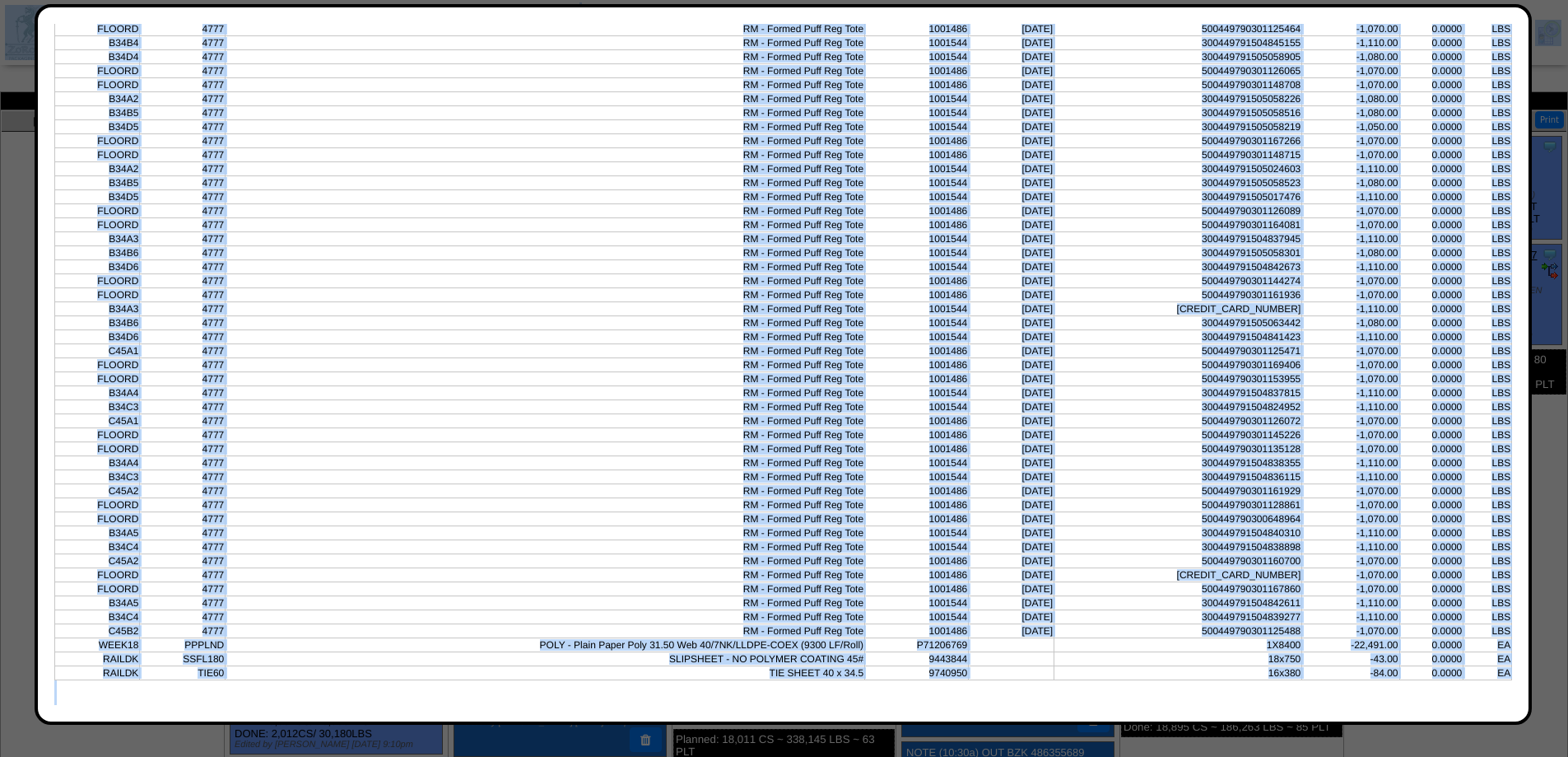
drag, startPoint x: 71, startPoint y: 507, endPoint x: 1573, endPoint y: 766, distance: 1524.2
copy body "Location Item Description Lot # LotID1 LotID2 Used Cost UOM WEEK18 KDH30H BOX -…"
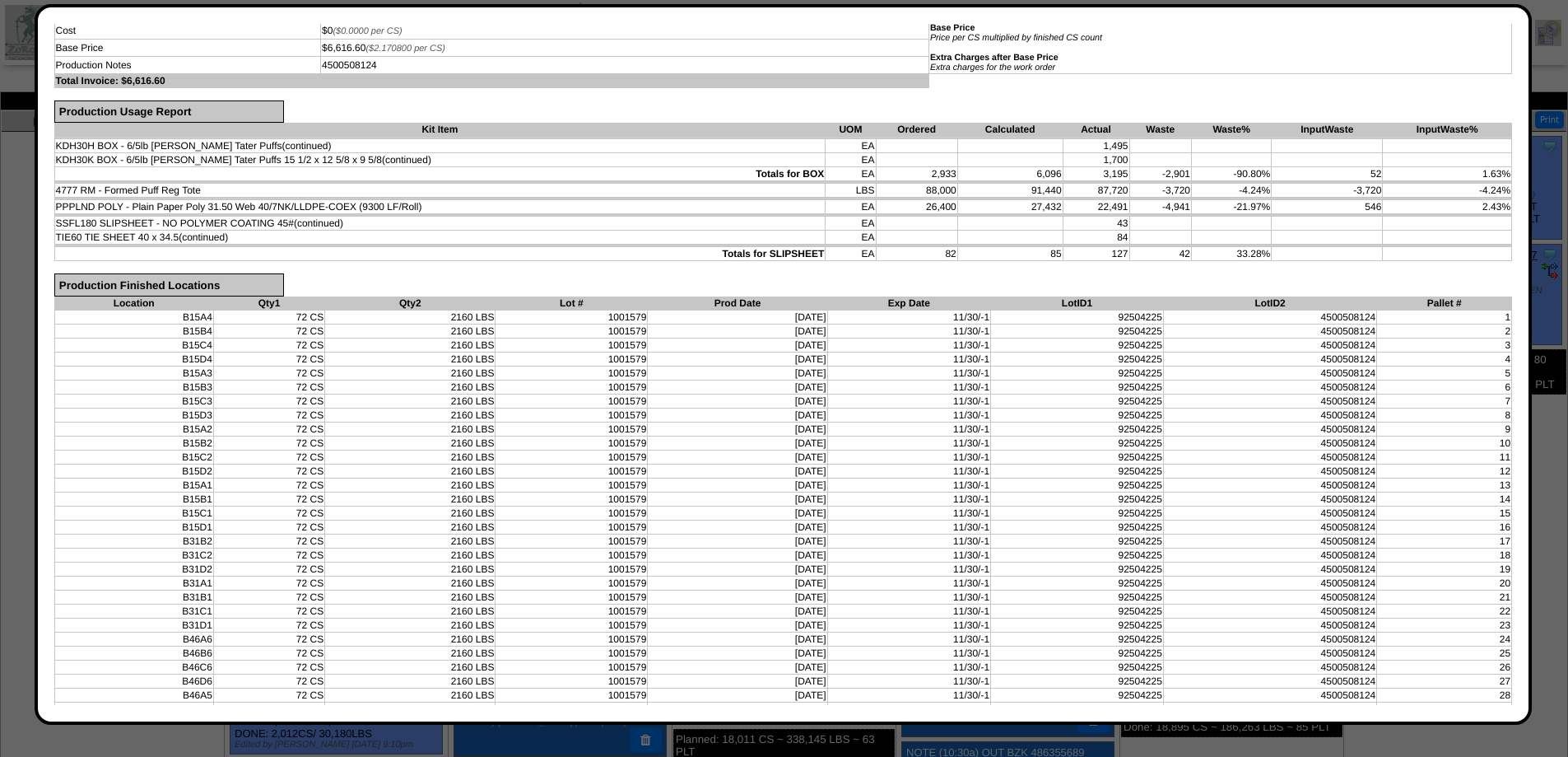
scroll to position [0, 0]
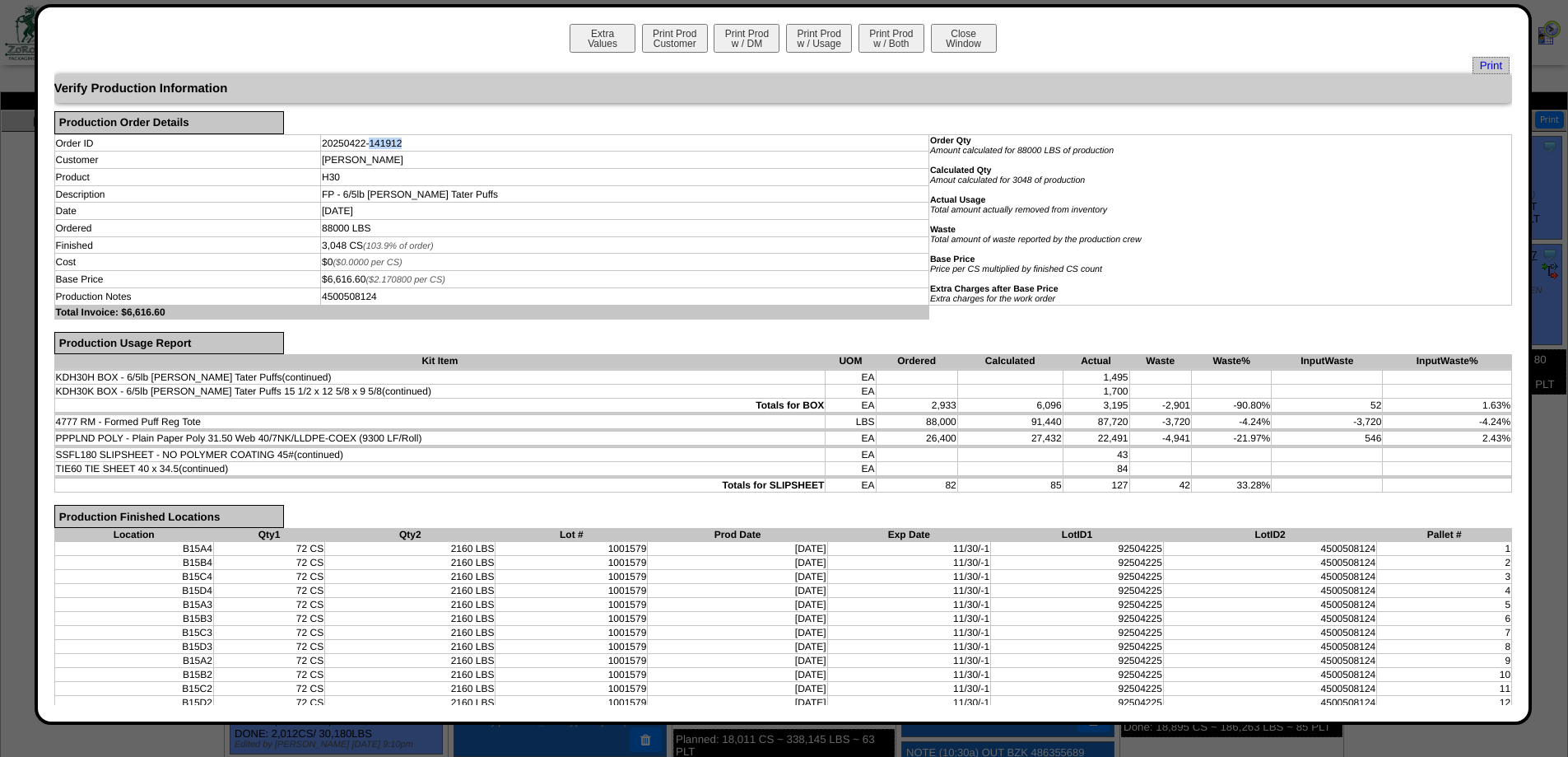
drag, startPoint x: 438, startPoint y: 140, endPoint x: 391, endPoint y: 143, distance: 47.1
click at [391, 143] on td "20250422-141912" at bounding box center [625, 143] width 608 height 17
copy td "141912"
click at [965, 41] on button "Close Window" at bounding box center [964, 38] width 65 height 29
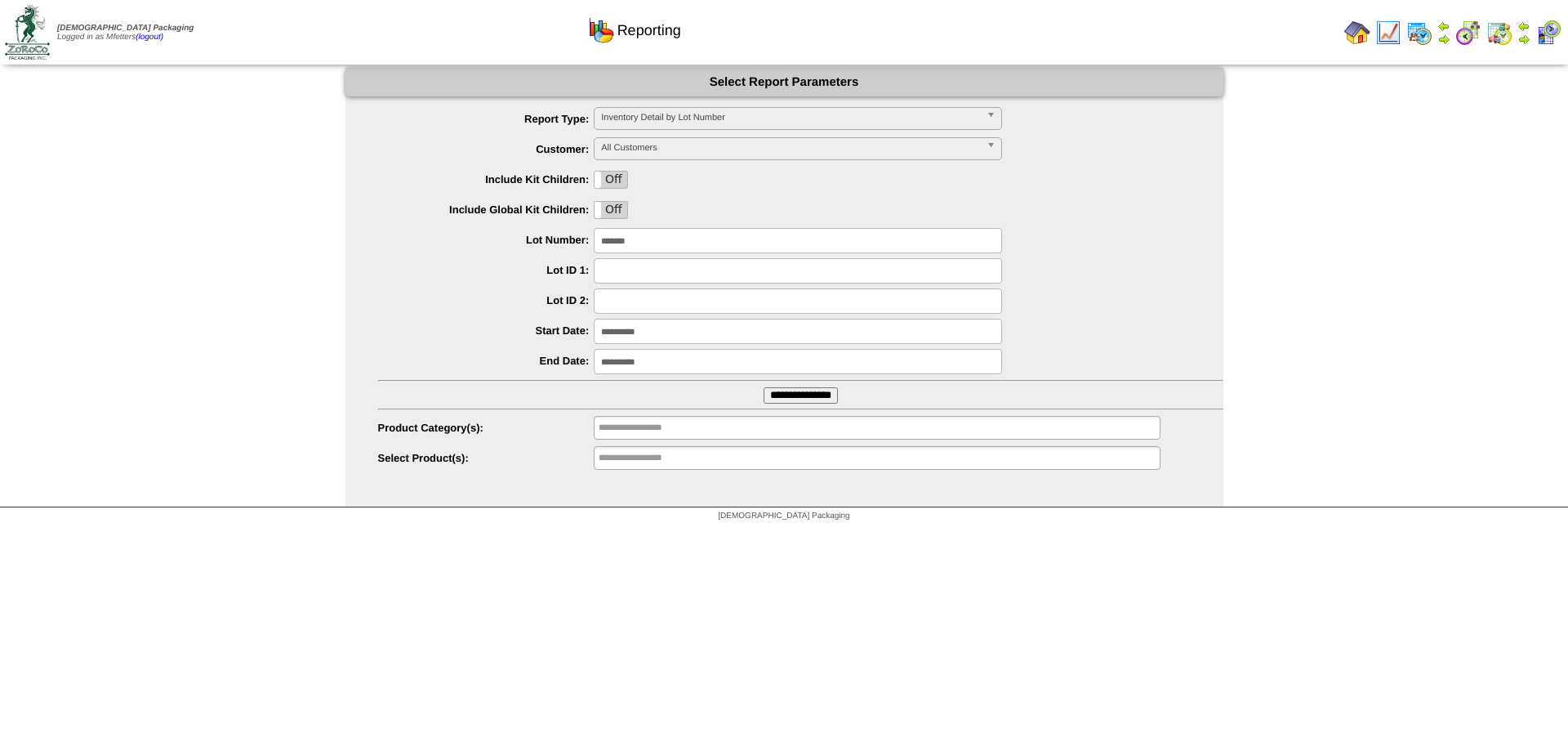
drag, startPoint x: 651, startPoint y: 246, endPoint x: 510, endPoint y: 238, distance: 141.2
click at [511, 236] on li "Lot Number: *******" at bounding box center [801, 240] width 845 height 25
type input "*******"
click at [764, 387] on input "**********" at bounding box center [801, 396] width 74 height 16
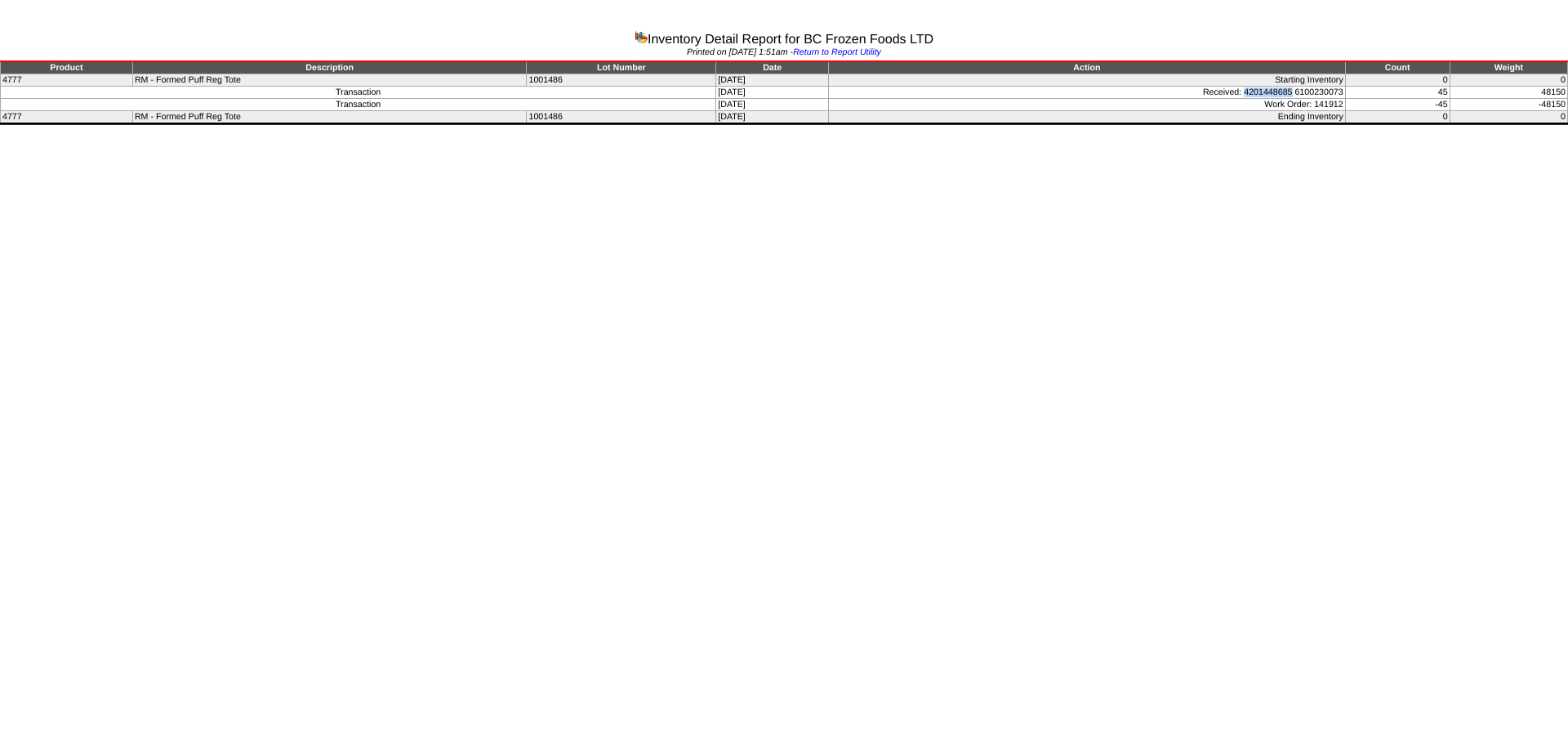
drag, startPoint x: 1247, startPoint y: 90, endPoint x: 1295, endPoint y: 90, distance: 48.0
click at [1295, 90] on td "Received: 4201448685 6100230073" at bounding box center [1087, 92] width 517 height 12
copy td "4201448685"
click at [879, 50] on link "Return to Report Utility" at bounding box center [837, 53] width 88 height 10
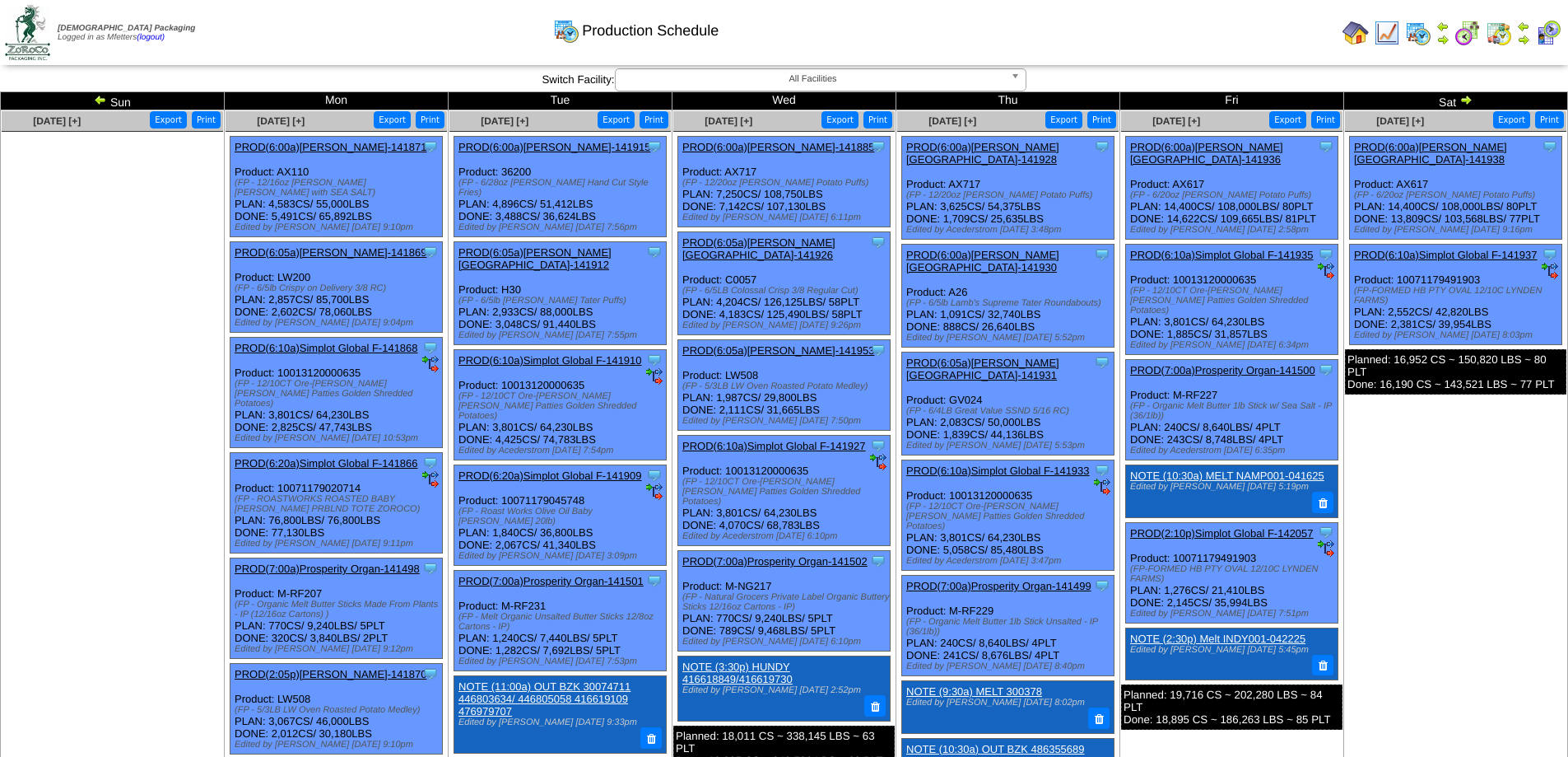
click at [1427, 28] on img at bounding box center [1419, 33] width 27 height 27
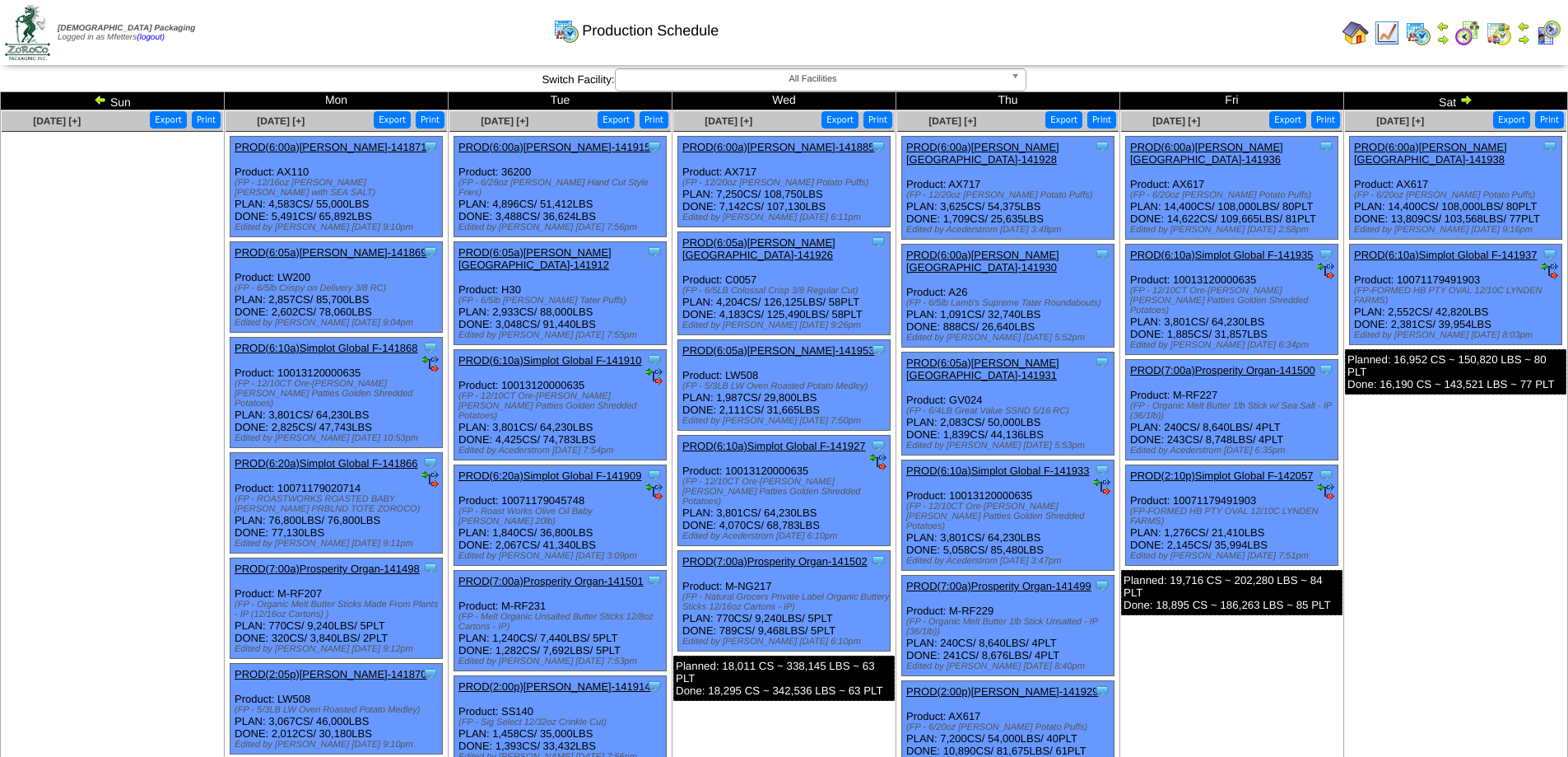
click at [100, 102] on img at bounding box center [100, 99] width 13 height 13
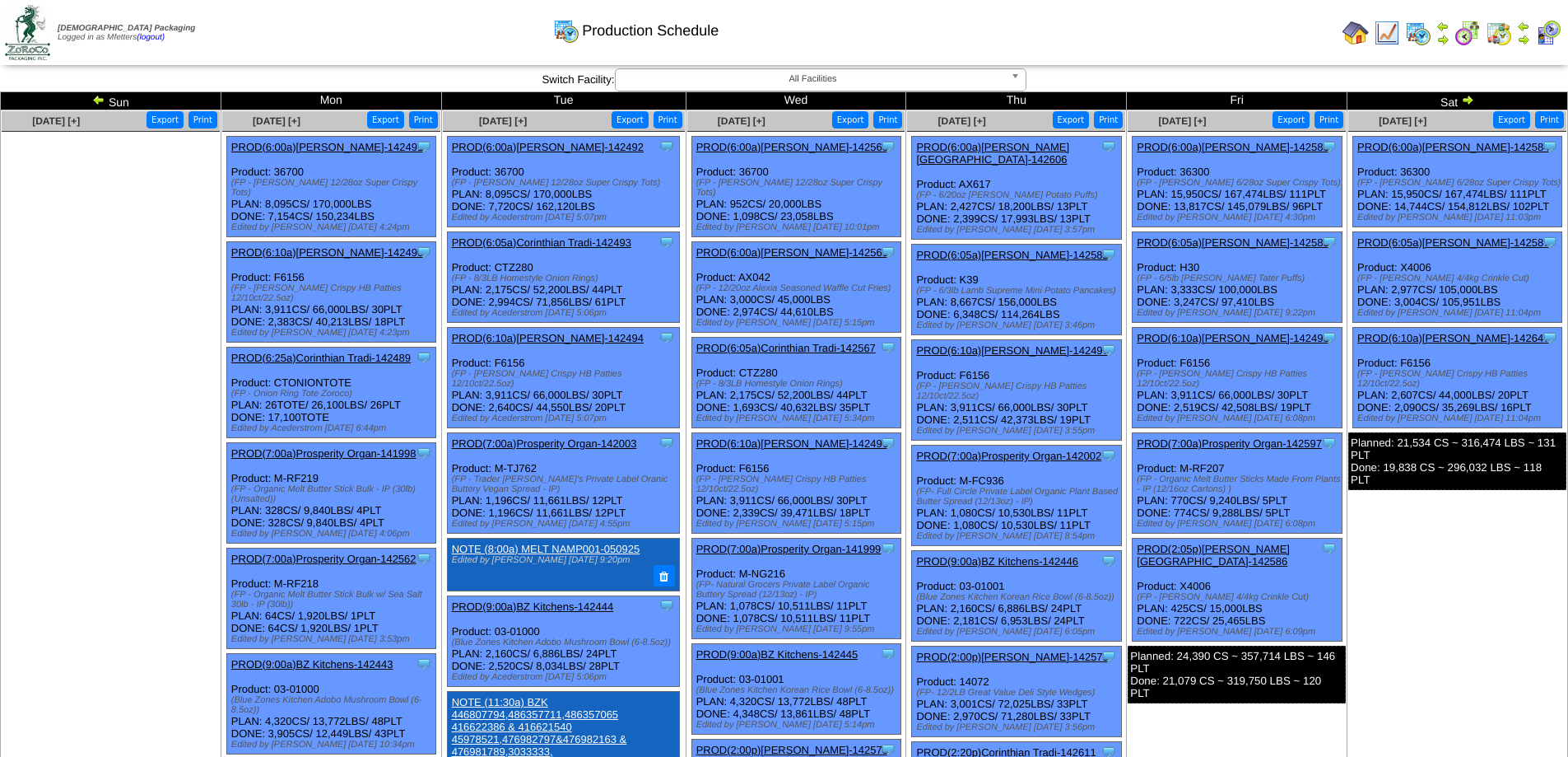
click at [1216, 243] on link "PROD(6:05a)[PERSON_NAME]-142585" at bounding box center [1232, 242] width 191 height 12
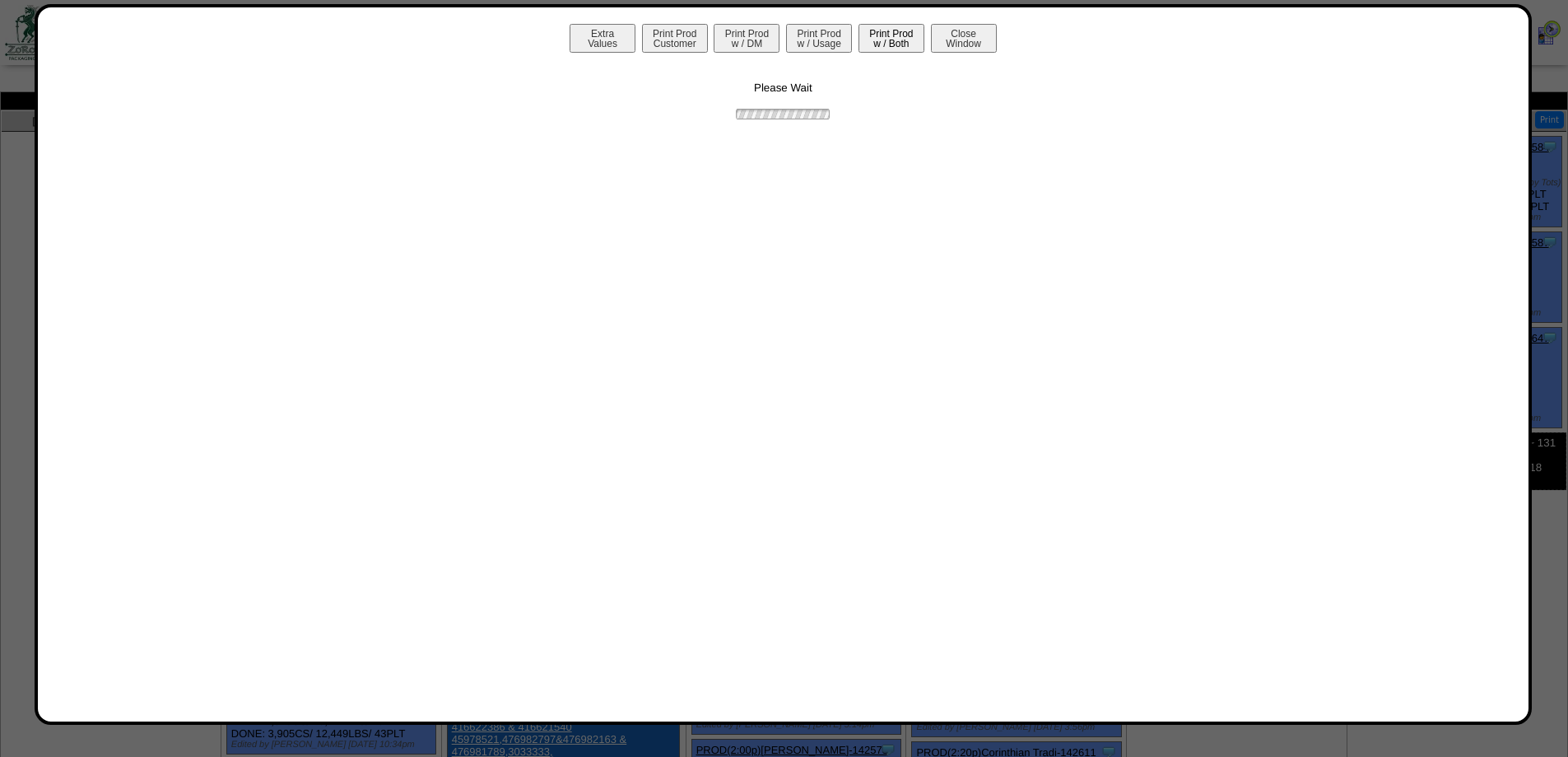
click at [893, 25] on button "Print Prod w / Both" at bounding box center [891, 38] width 65 height 29
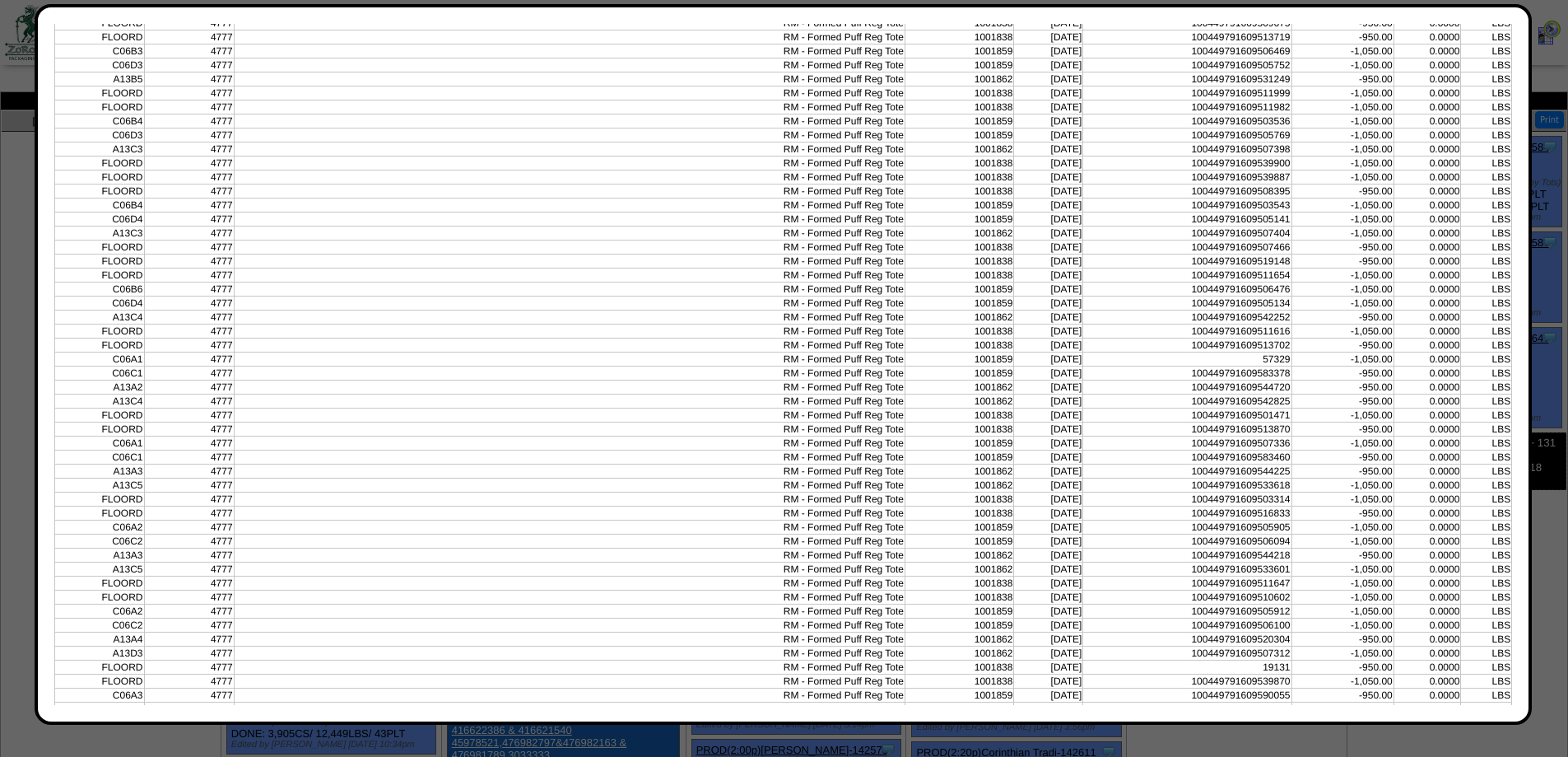
scroll to position [2019, 0]
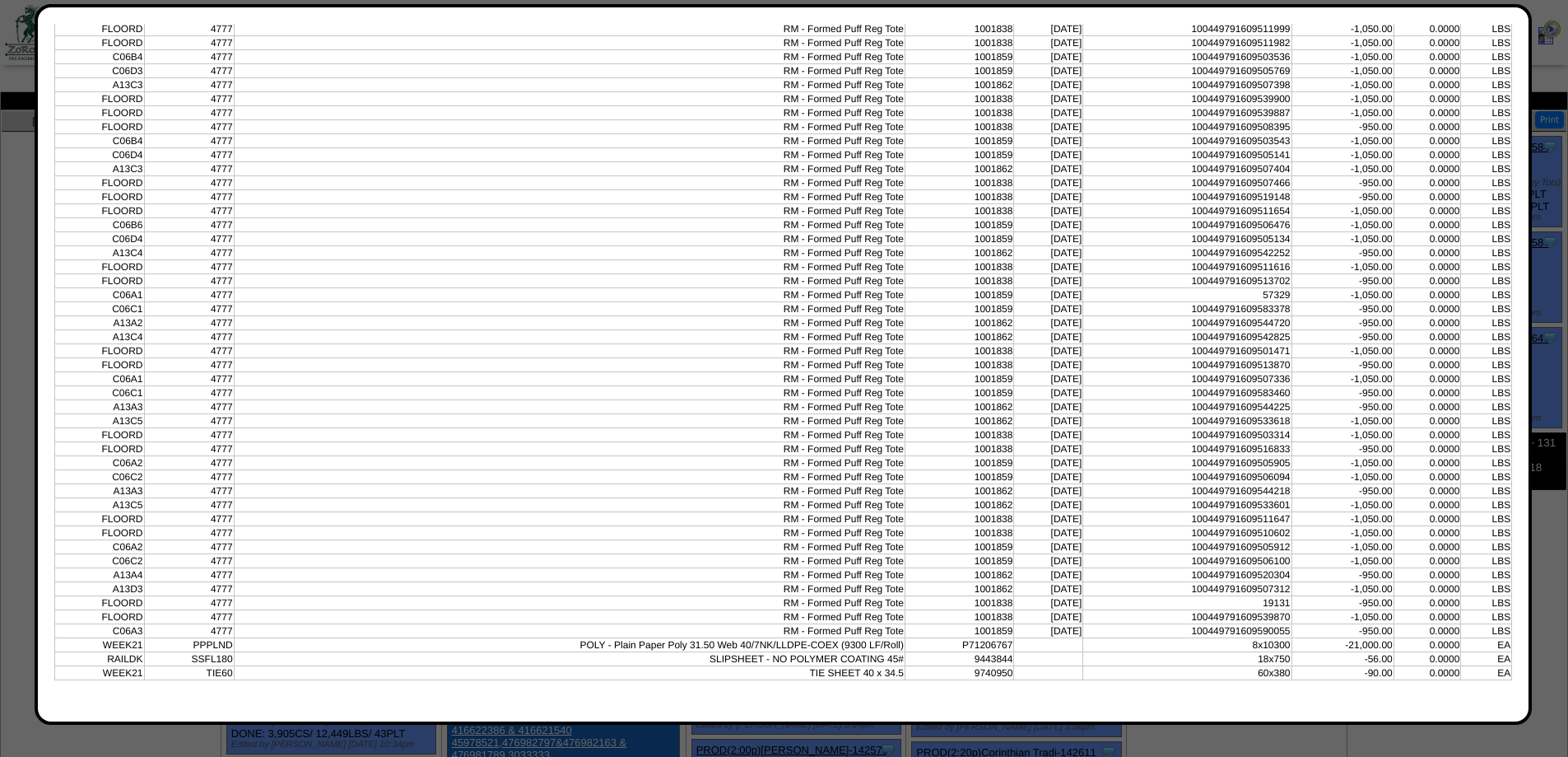
drag, startPoint x: 70, startPoint y: 249, endPoint x: 1516, endPoint y: 660, distance: 1503.3
click at [1516, 660] on div "Extra Values Print Prod Customer Print Prod w / DM Print Prod w / Usage Print P…" at bounding box center [784, 364] width 1498 height 721
copy table
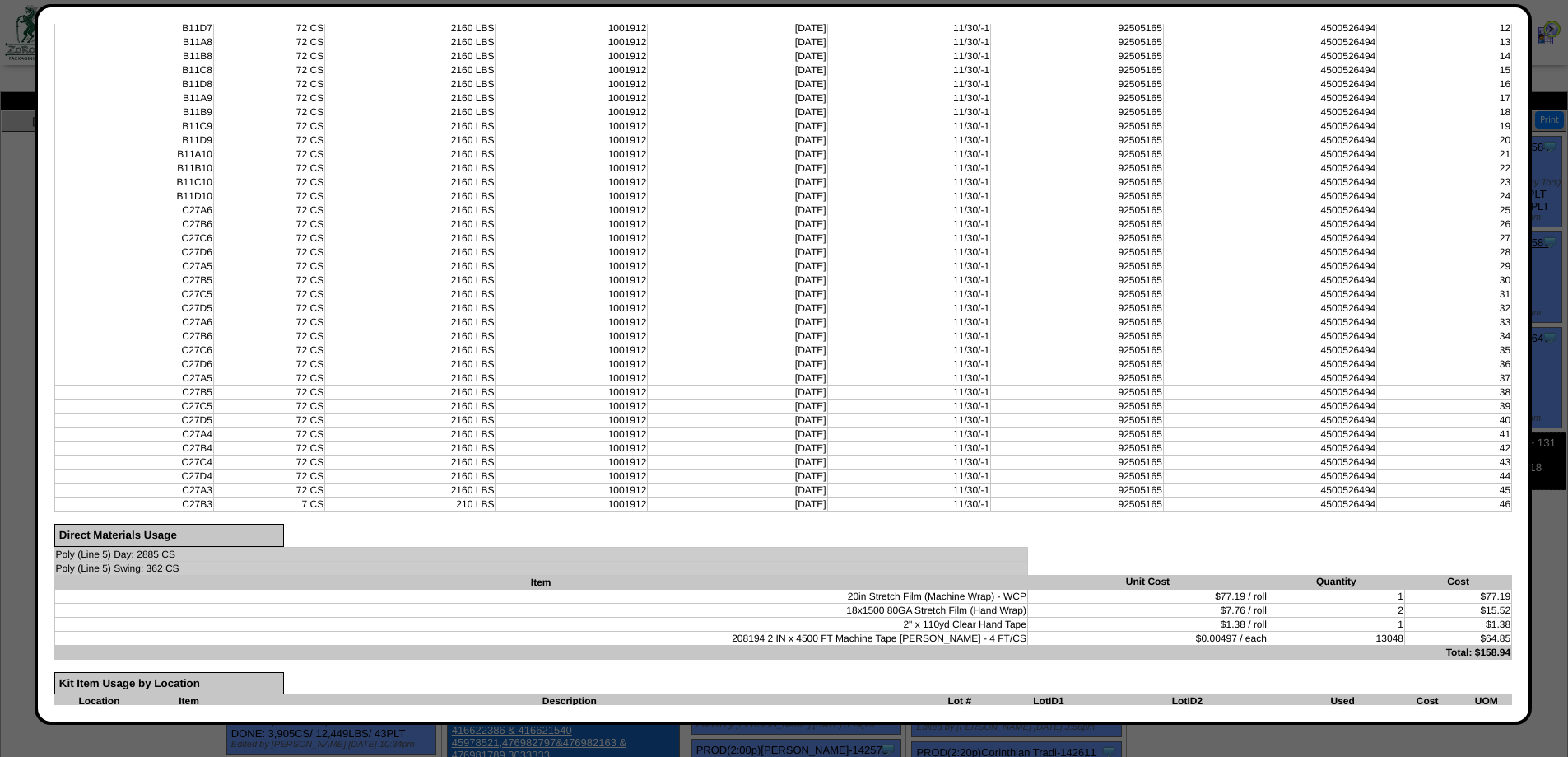
scroll to position [921, 0]
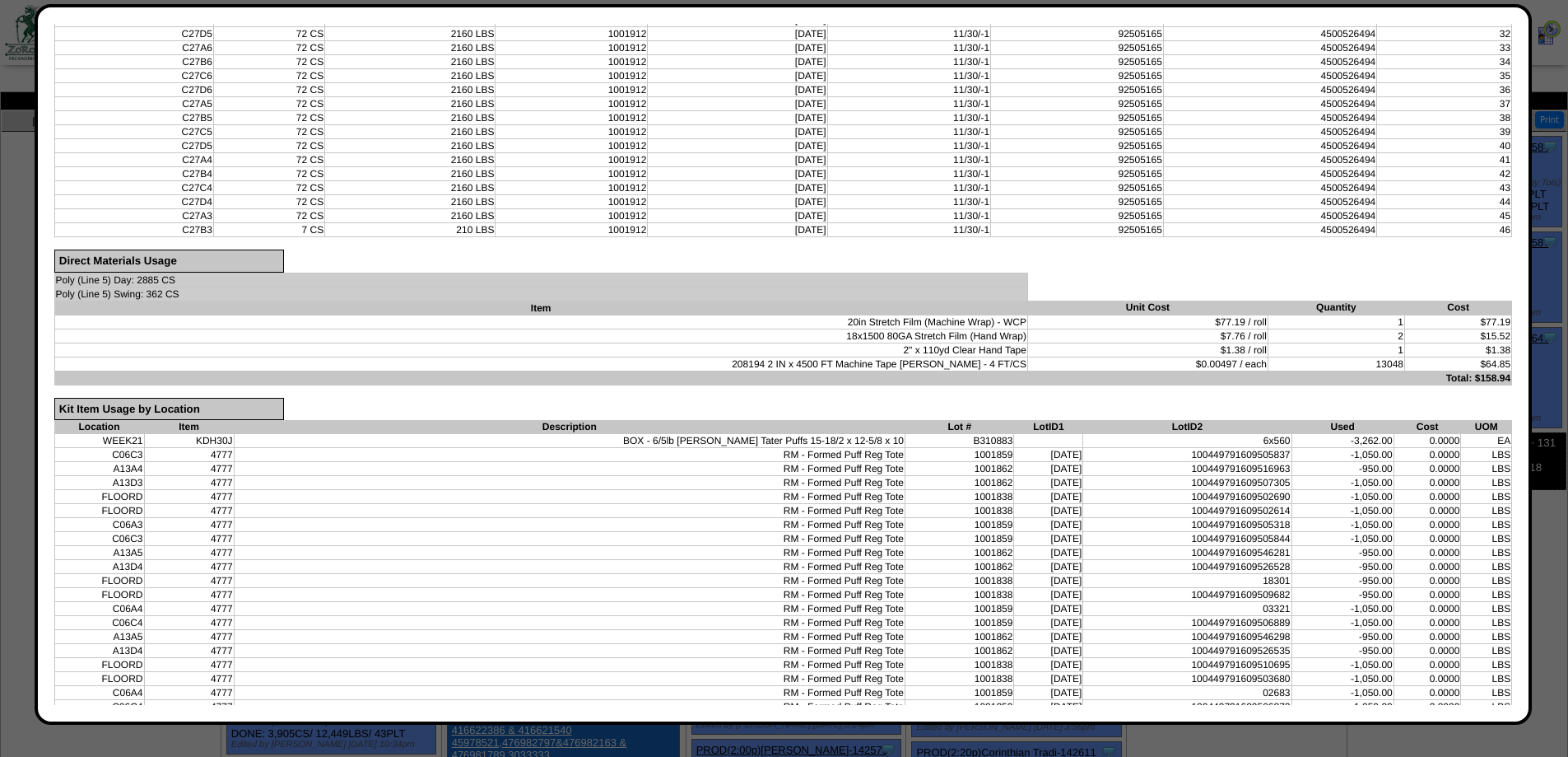
click at [269, 493] on td "RM - Formed Puff Reg Tote" at bounding box center [569, 497] width 671 height 14
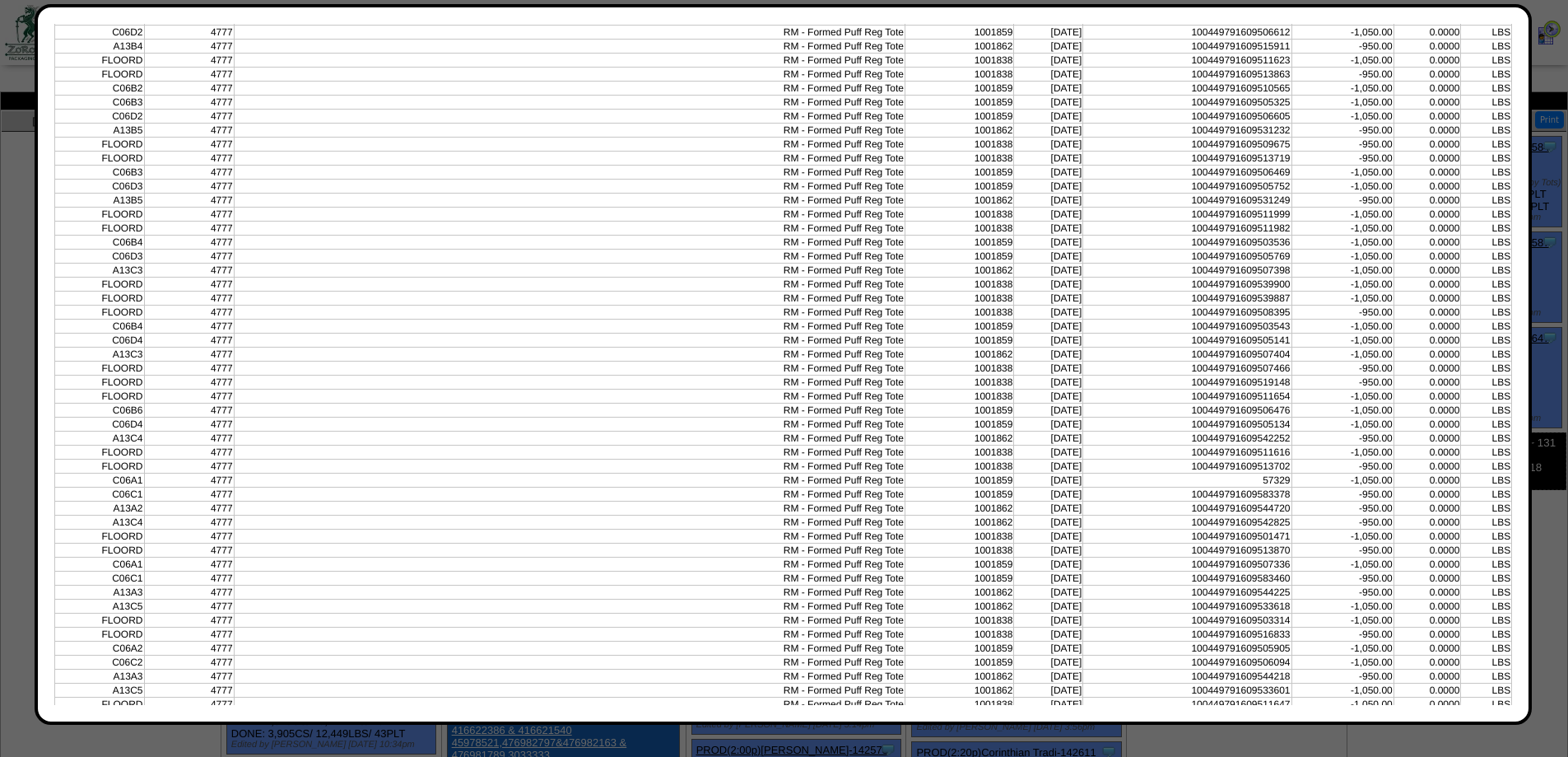
scroll to position [2019, 0]
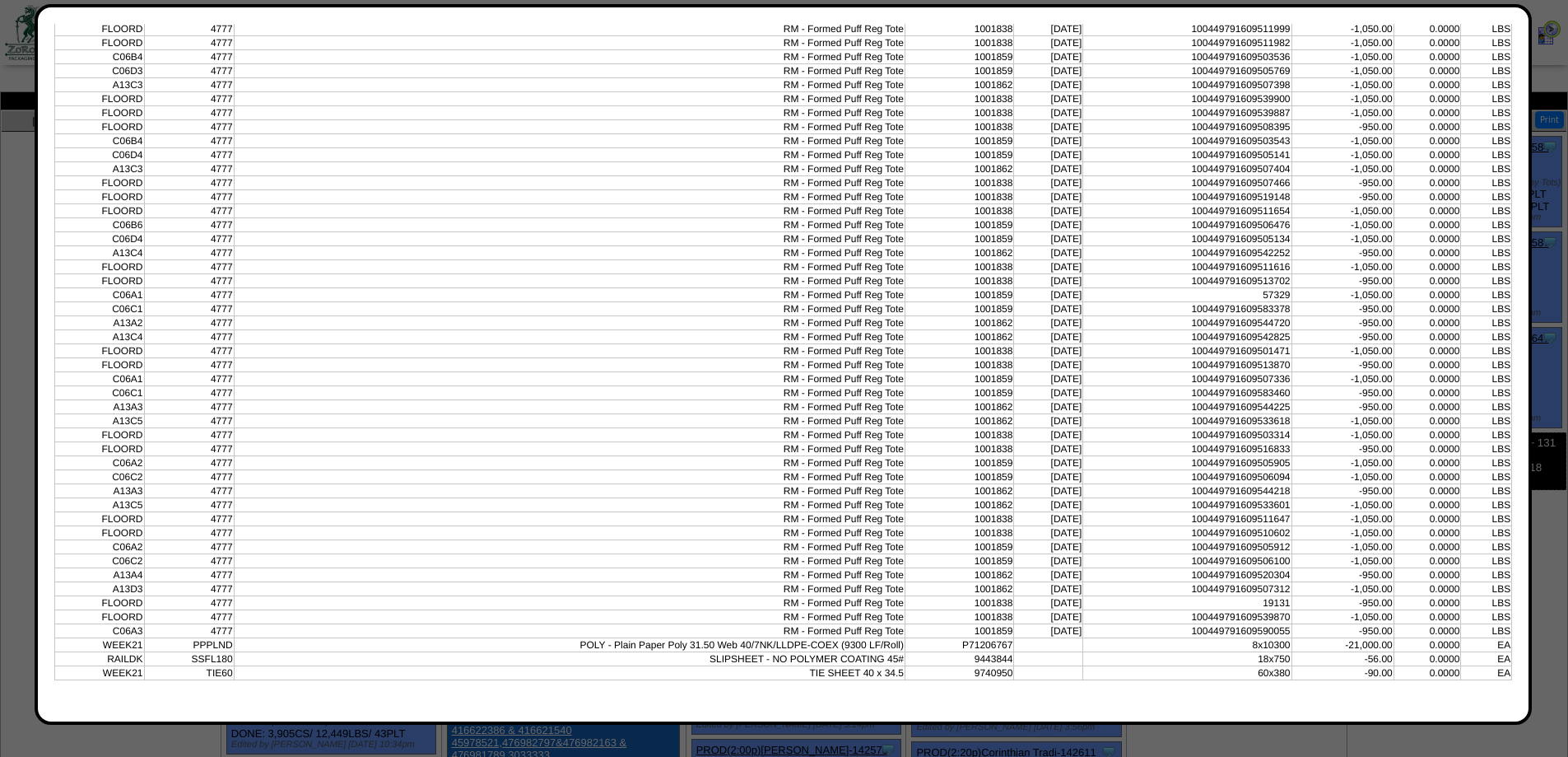
drag, startPoint x: 65, startPoint y: 426, endPoint x: 1508, endPoint y: 677, distance: 1464.7
click at [1508, 677] on div "Extra Values Print Prod Customer Print Prod w / DM Print Prod w / Usage Print P…" at bounding box center [784, 365] width 1459 height 682
copy table
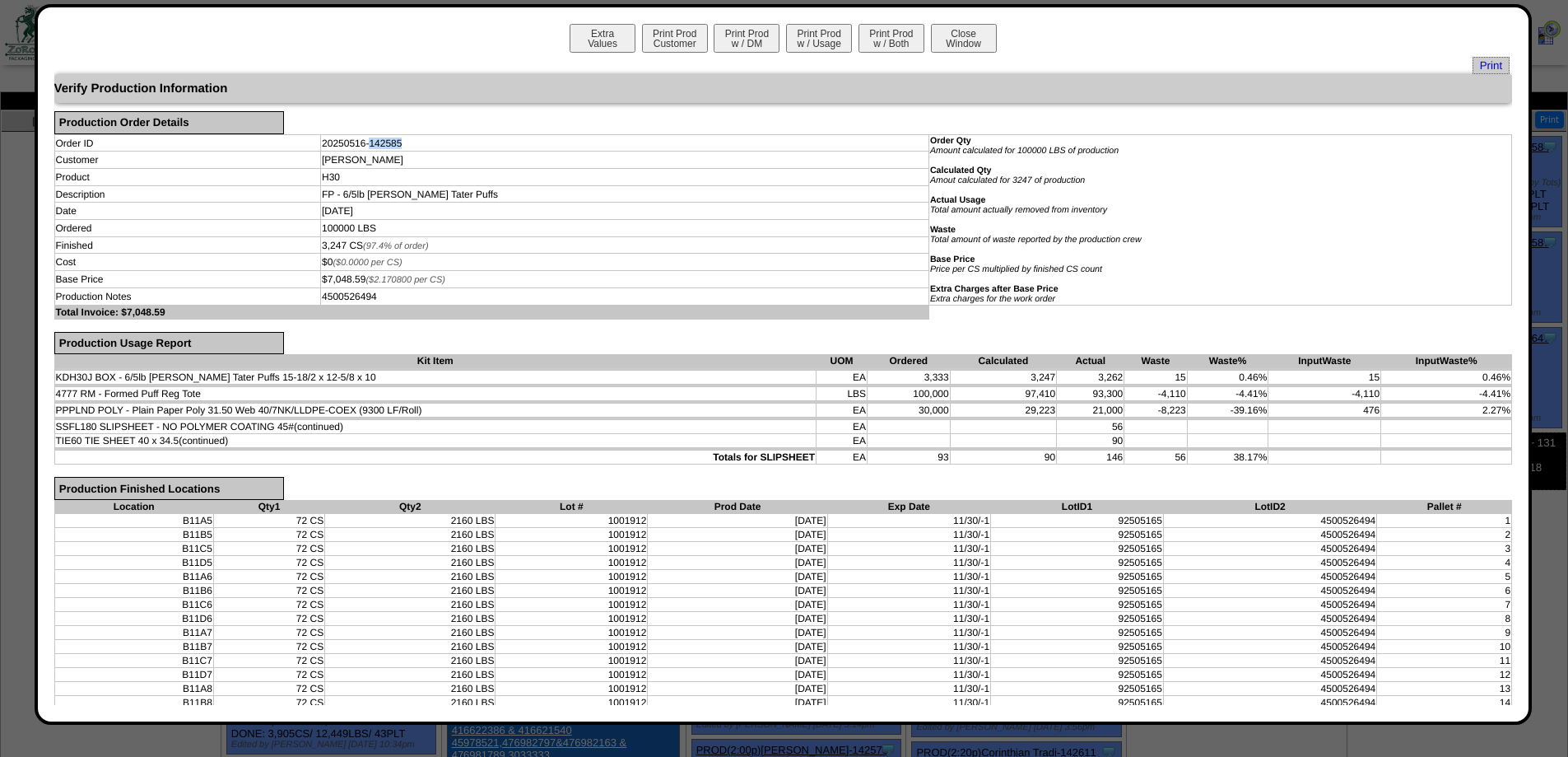
drag, startPoint x: 439, startPoint y: 143, endPoint x: 391, endPoint y: 141, distance: 48.0
click at [391, 141] on td "20250516-142585" at bounding box center [625, 143] width 608 height 17
copy td "142585"
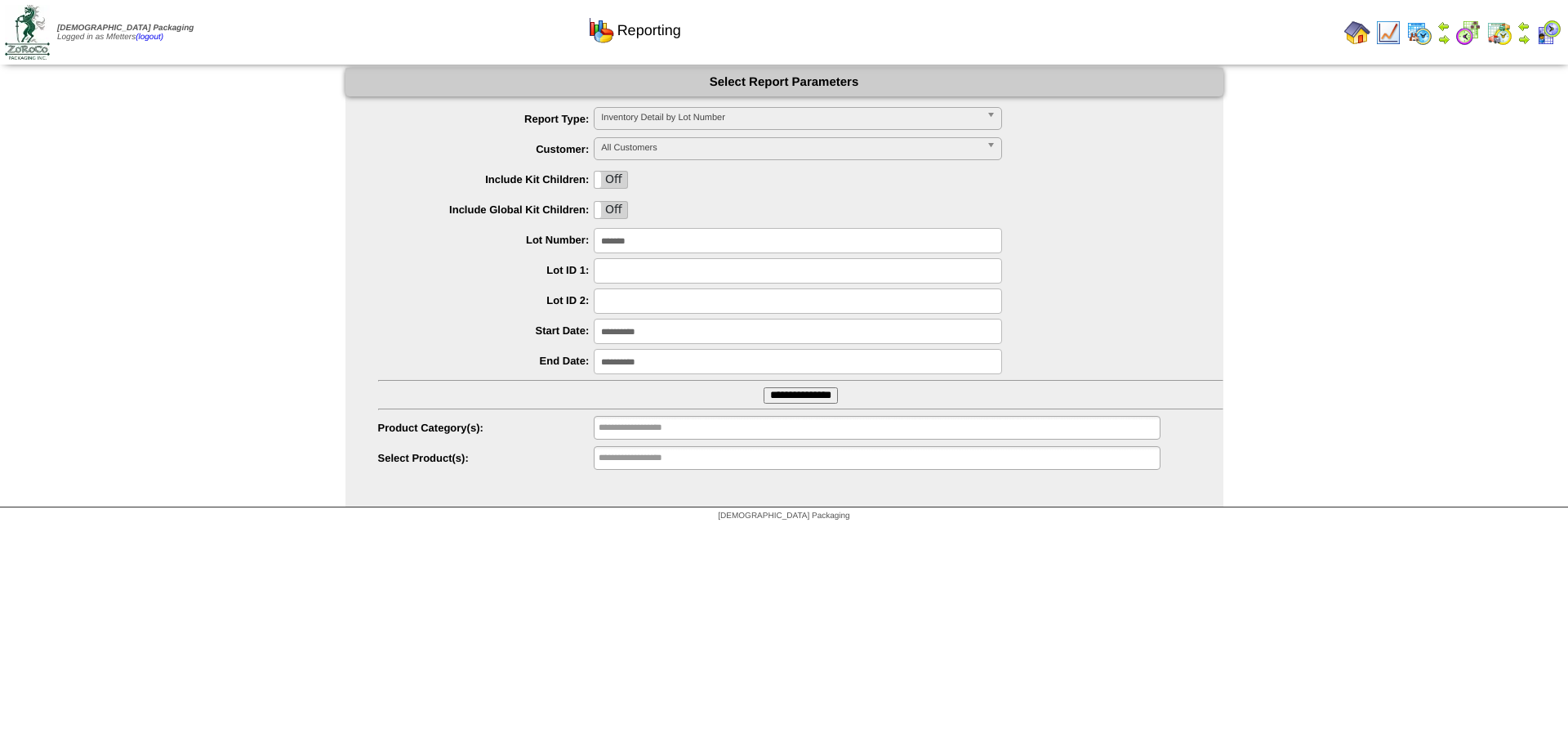
click at [652, 239] on input "*******" at bounding box center [798, 240] width 409 height 25
type input "*******"
click at [764, 387] on input "**********" at bounding box center [801, 396] width 74 height 16
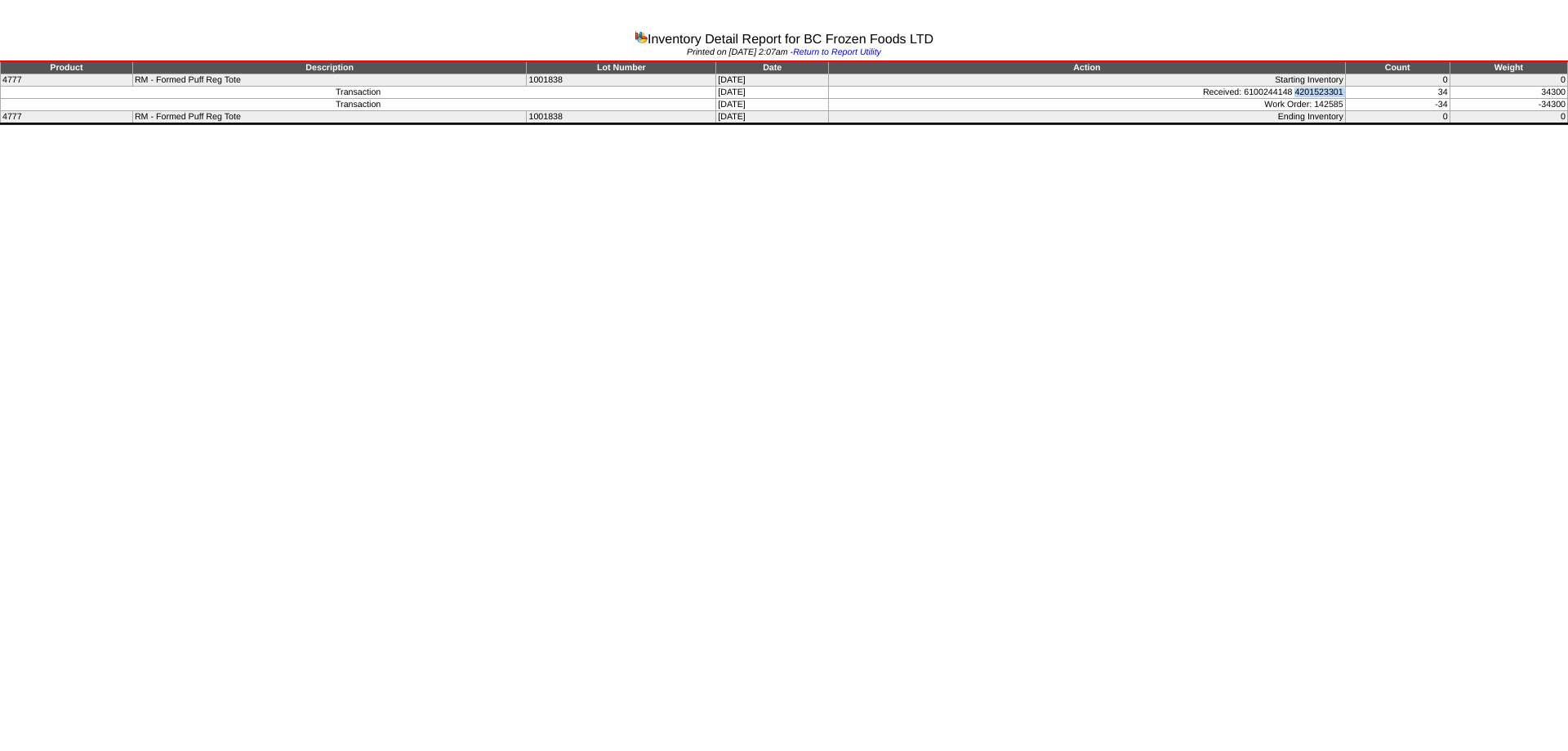
drag, startPoint x: 1297, startPoint y: 87, endPoint x: 1365, endPoint y: 90, distance: 68.1
click at [1365, 90] on tr "Transaction [DATE] Received: 6100244148 4201523301 34 34300" at bounding box center [784, 92] width 1567 height 12
copy tr "4201523301"
click at [1318, 92] on td "Received: 6100244148 4201523301" at bounding box center [1087, 92] width 517 height 12
drag, startPoint x: 1297, startPoint y: 90, endPoint x: 1362, endPoint y: 94, distance: 65.1
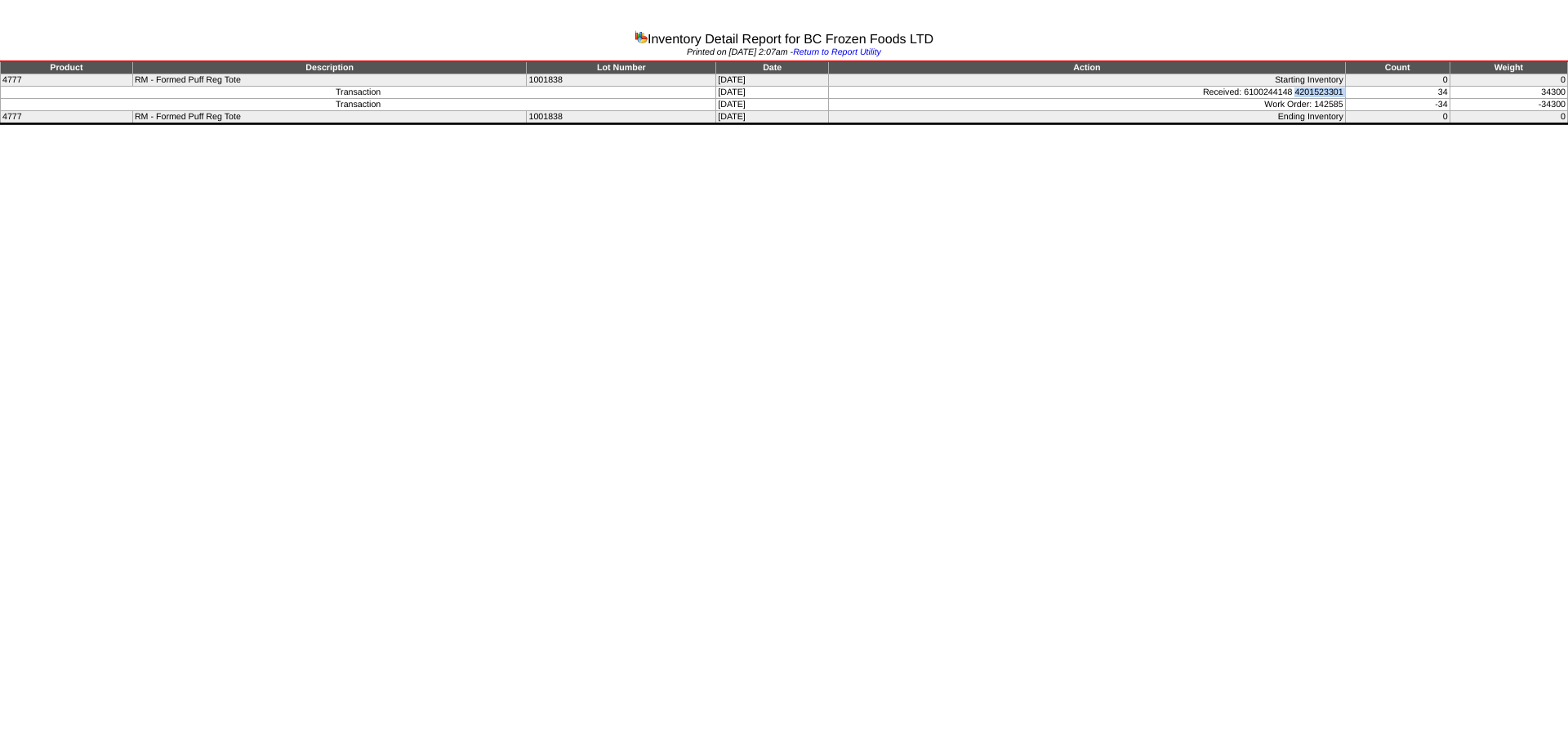
click at [1362, 94] on tr "Transaction [DATE] Received: 6100244148 4201523301 34 34300" at bounding box center [784, 92] width 1567 height 12
copy tr "4201523301"
